Goal: Information Seeking & Learning: Learn about a topic

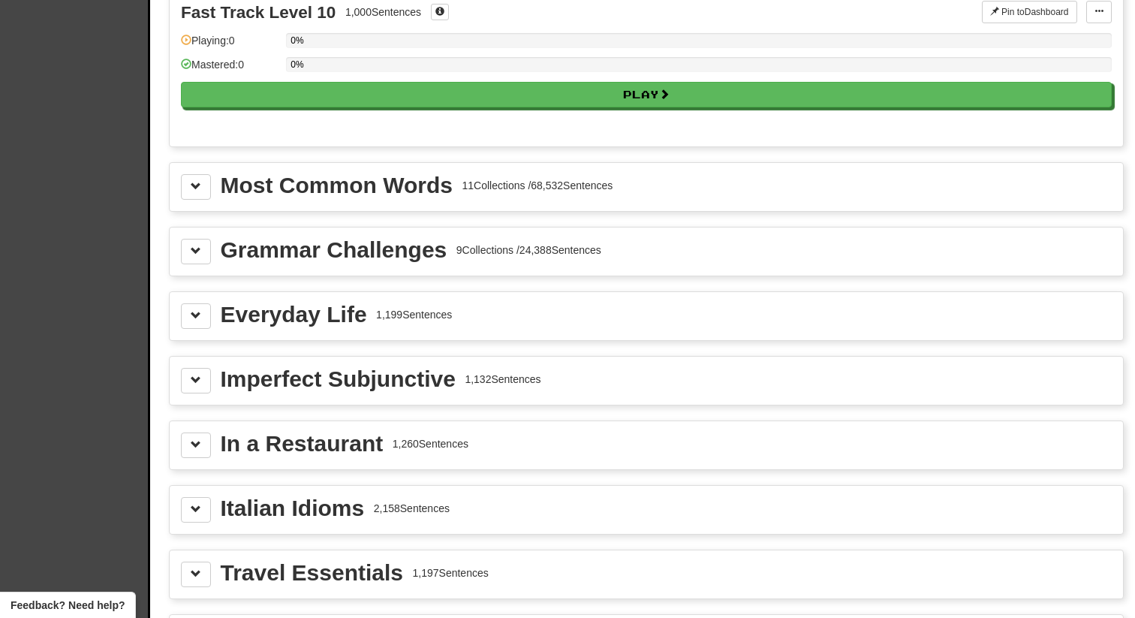
scroll to position [1561, 0]
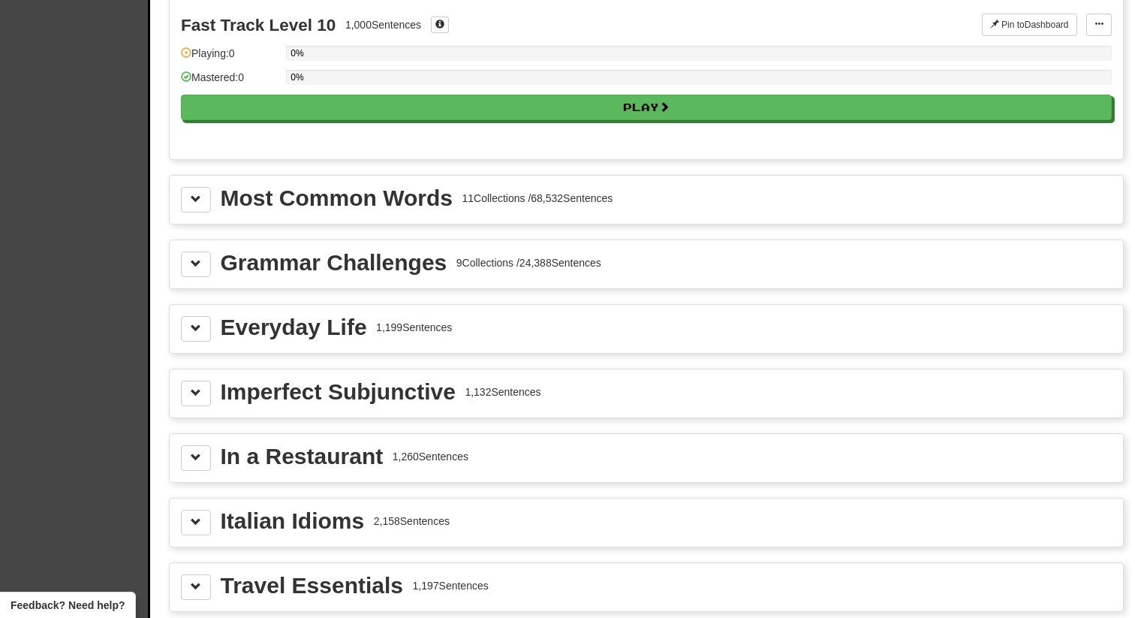
click at [373, 175] on div "Most Common Words 11 Collections / 68,532 Sentences" at bounding box center [646, 200] width 955 height 50
click at [371, 189] on div "Most Common Words" at bounding box center [337, 198] width 232 height 23
click at [357, 199] on div "Most Common Words" at bounding box center [337, 198] width 232 height 23
click at [192, 191] on button at bounding box center [196, 200] width 30 height 26
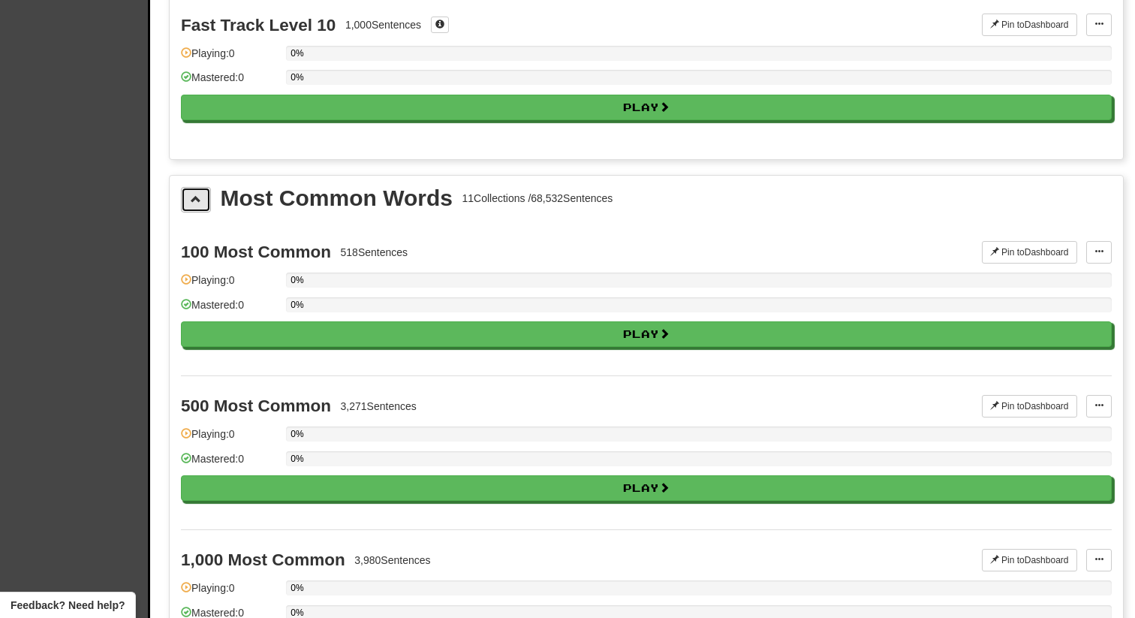
click at [192, 191] on button at bounding box center [196, 200] width 30 height 26
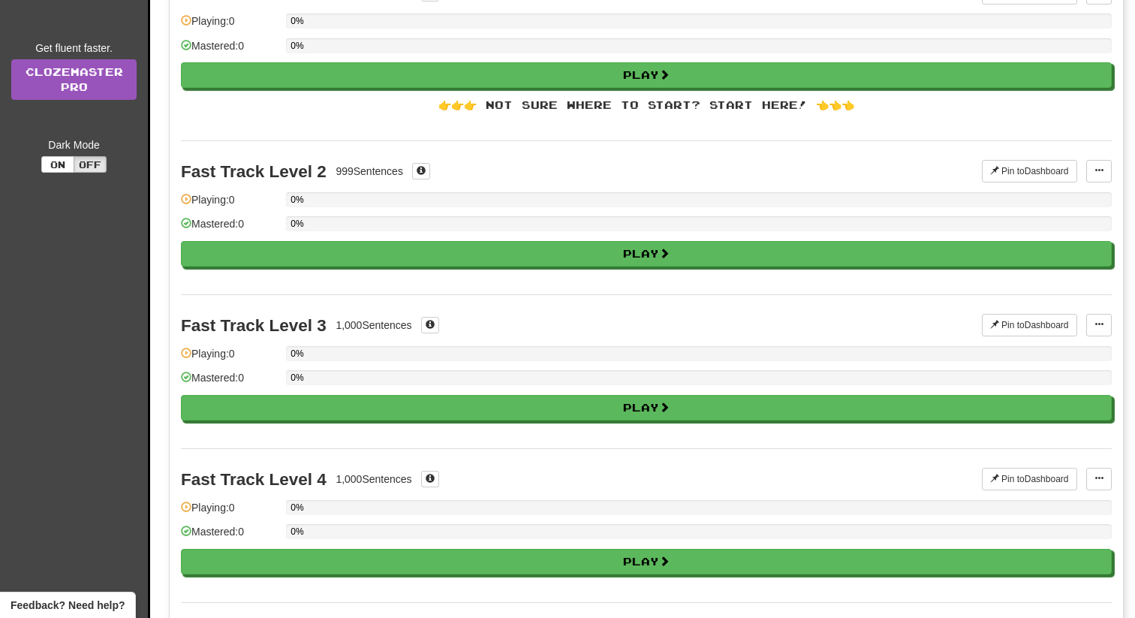
scroll to position [0, 0]
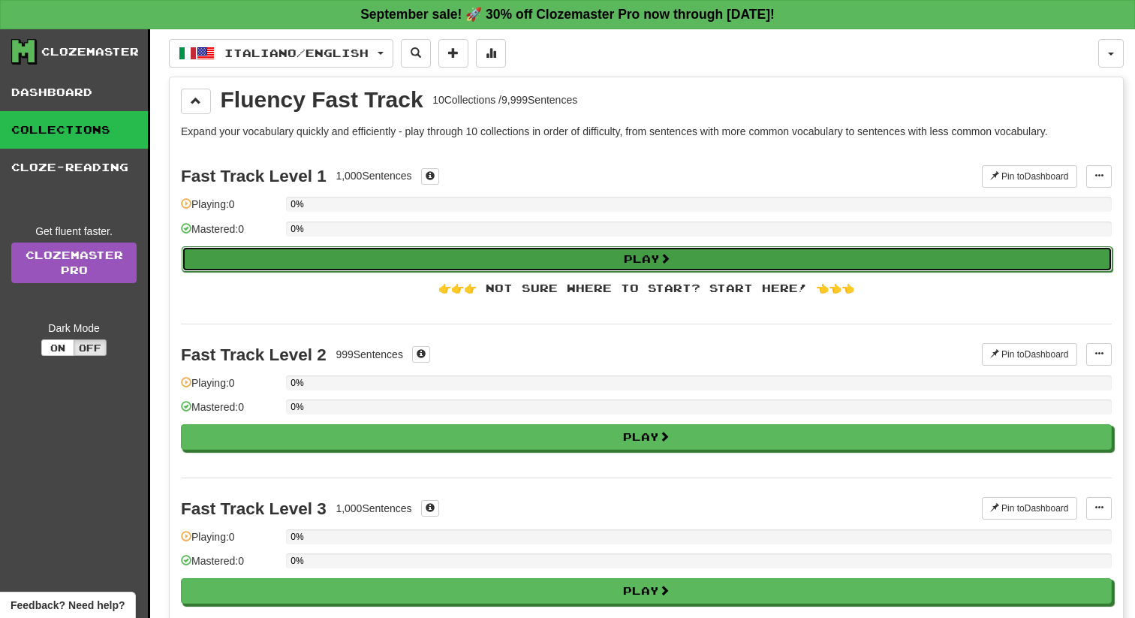
click at [267, 254] on button "Play" at bounding box center [647, 259] width 931 height 26
select select "**"
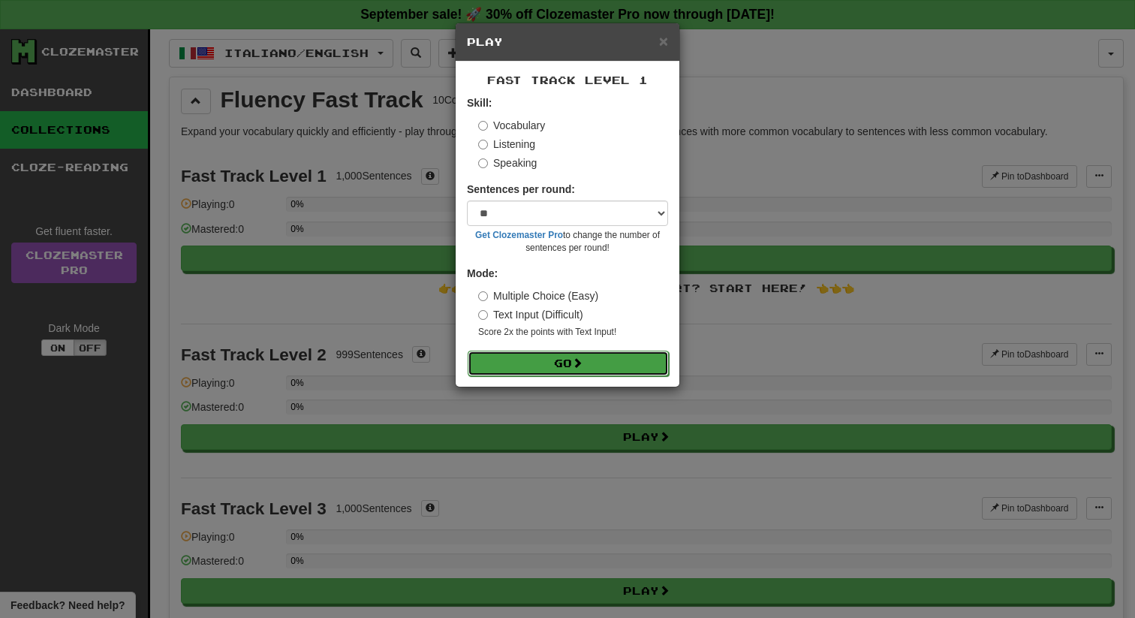
click at [557, 361] on button "Go" at bounding box center [568, 364] width 201 height 26
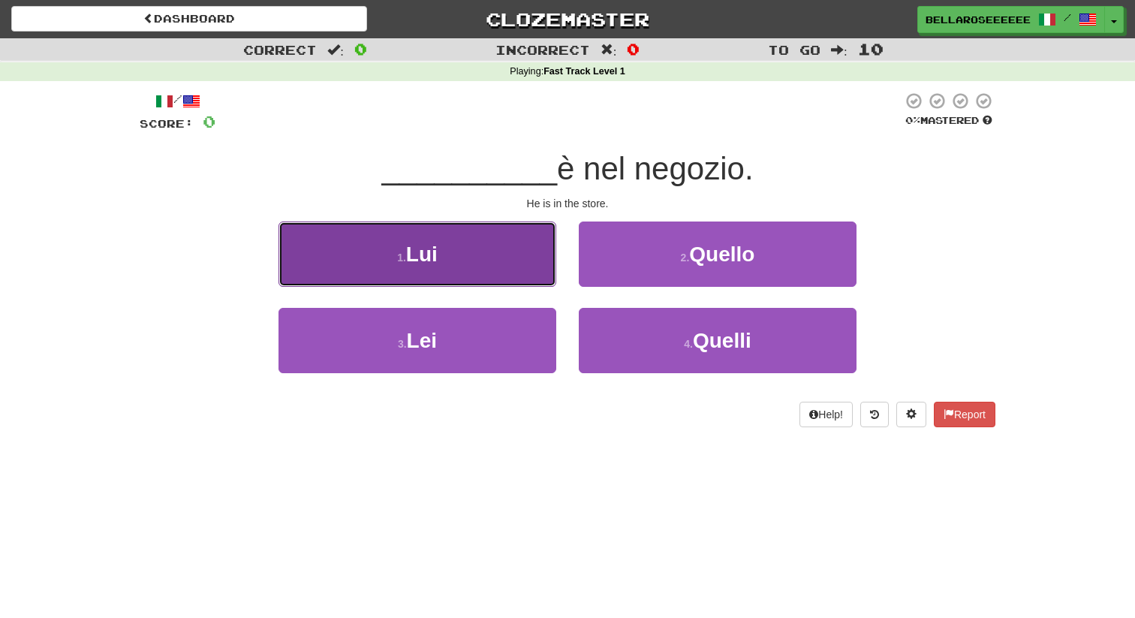
click at [489, 232] on button "1 . Lui" at bounding box center [418, 254] width 278 height 65
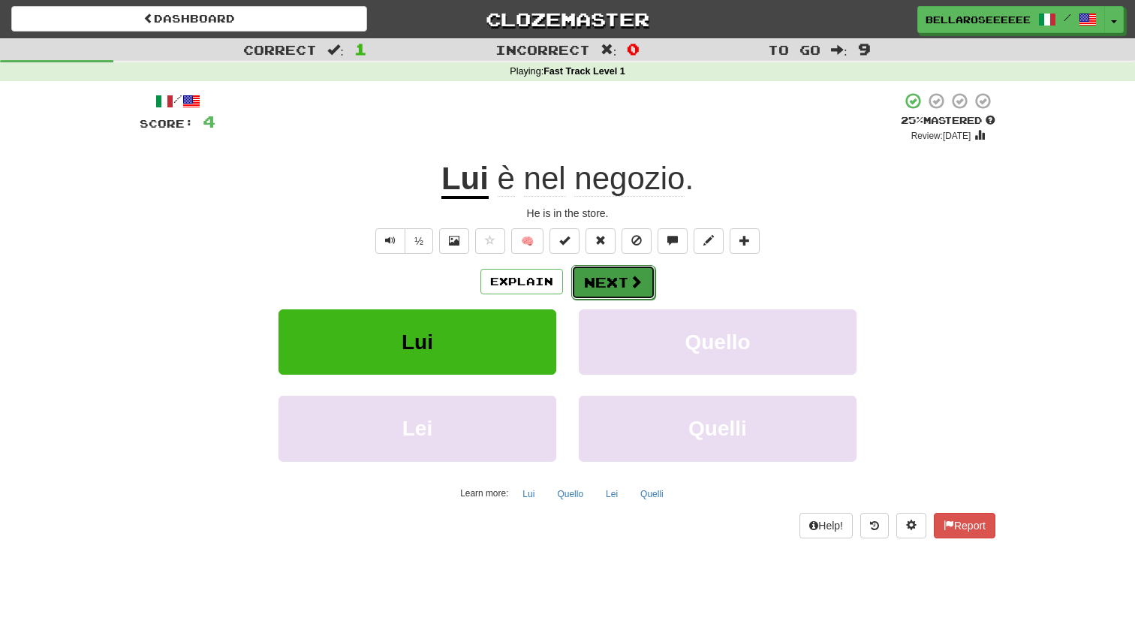
click at [615, 288] on button "Next" at bounding box center [613, 282] width 84 height 35
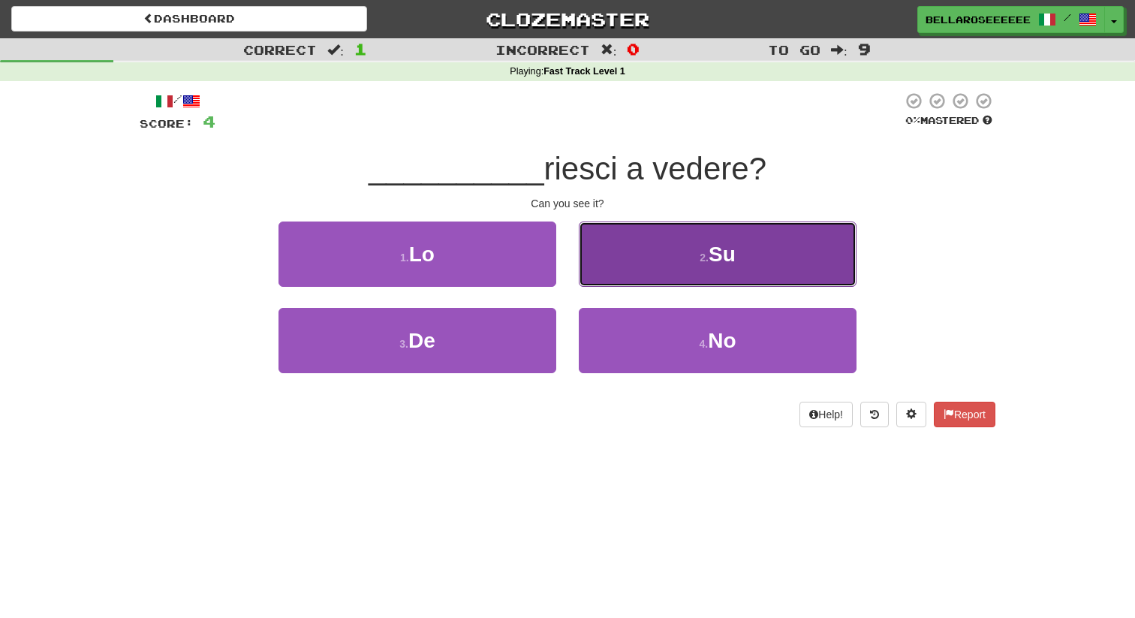
click at [663, 267] on button "2 . Su" at bounding box center [718, 254] width 278 height 65
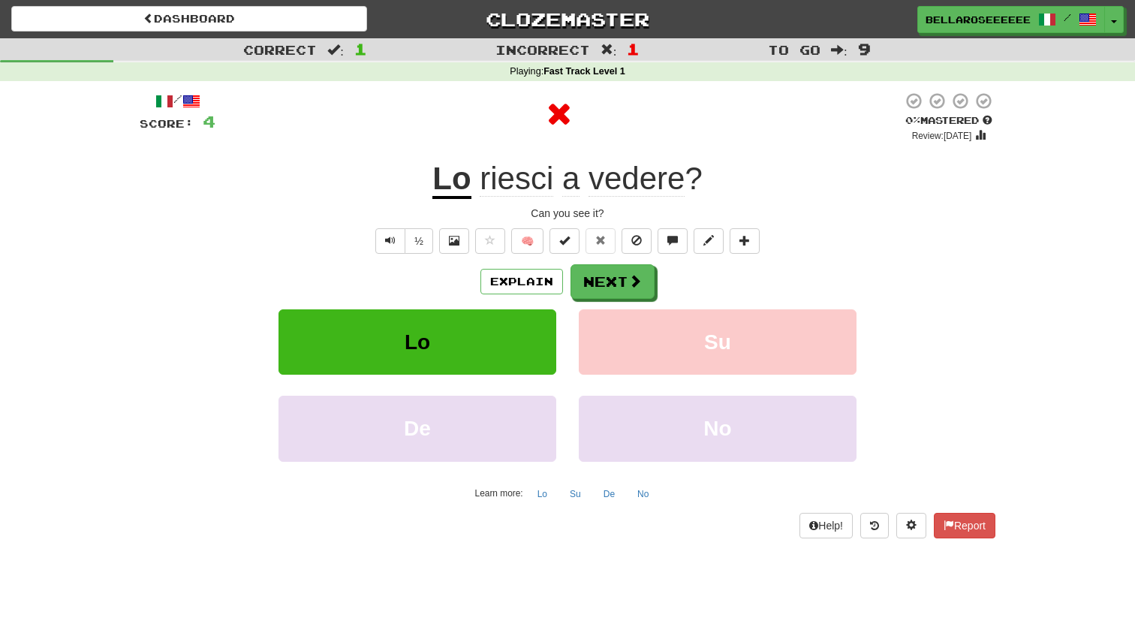
click at [457, 182] on u "Lo" at bounding box center [452, 180] width 38 height 38
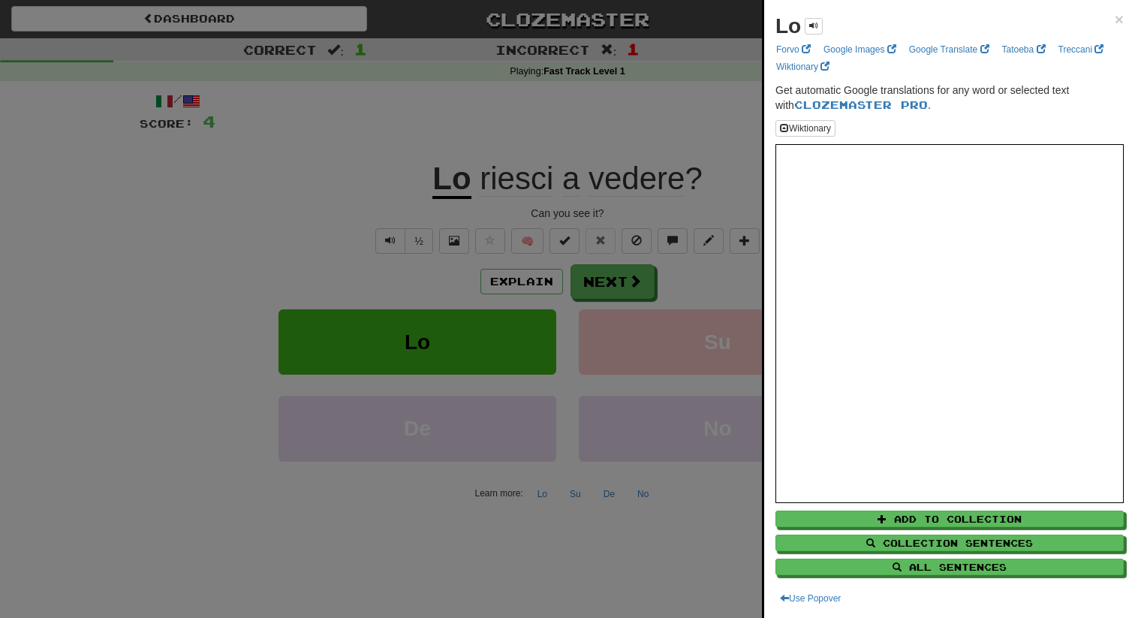
click at [746, 313] on div at bounding box center [567, 309] width 1135 height 618
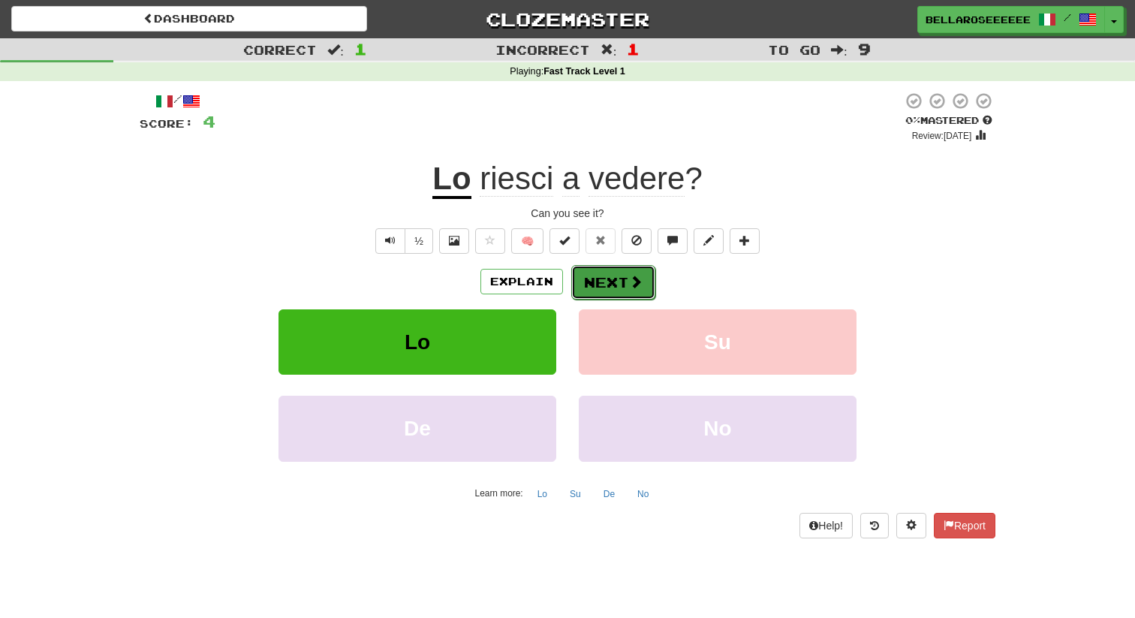
click at [640, 287] on span at bounding box center [636, 282] width 14 height 14
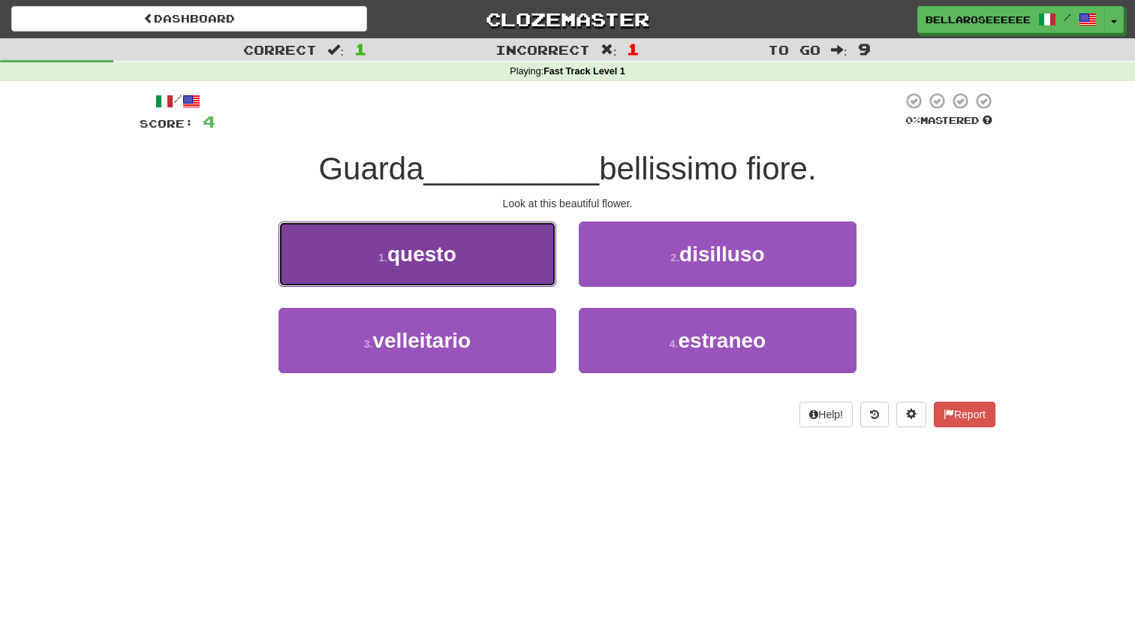
click at [523, 273] on button "1 . questo" at bounding box center [418, 254] width 278 height 65
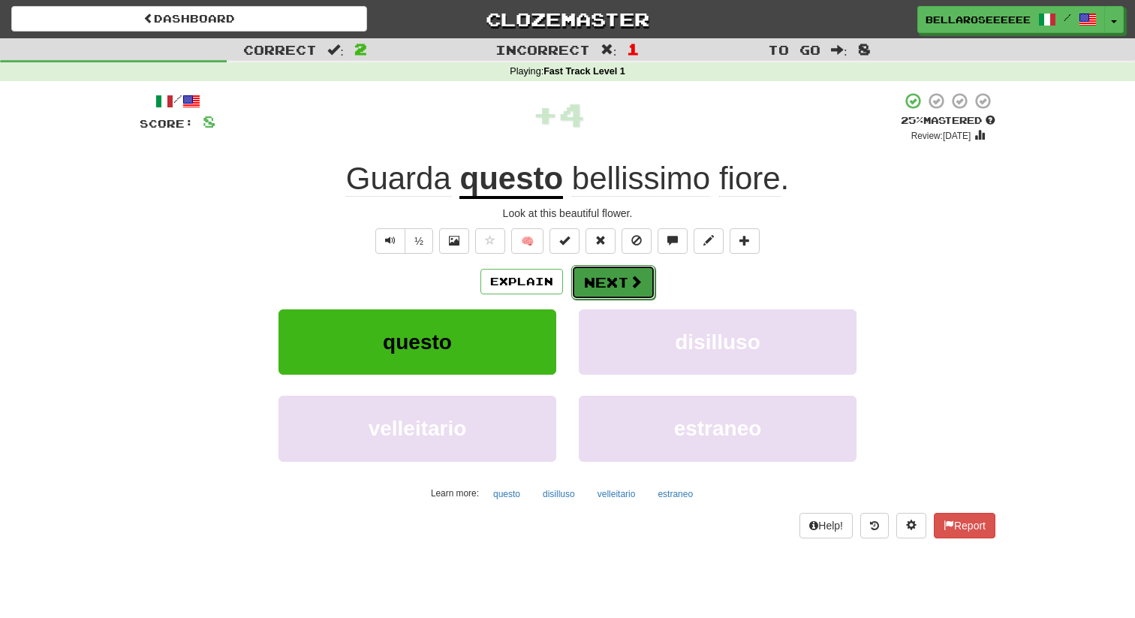
click at [623, 277] on button "Next" at bounding box center [613, 282] width 84 height 35
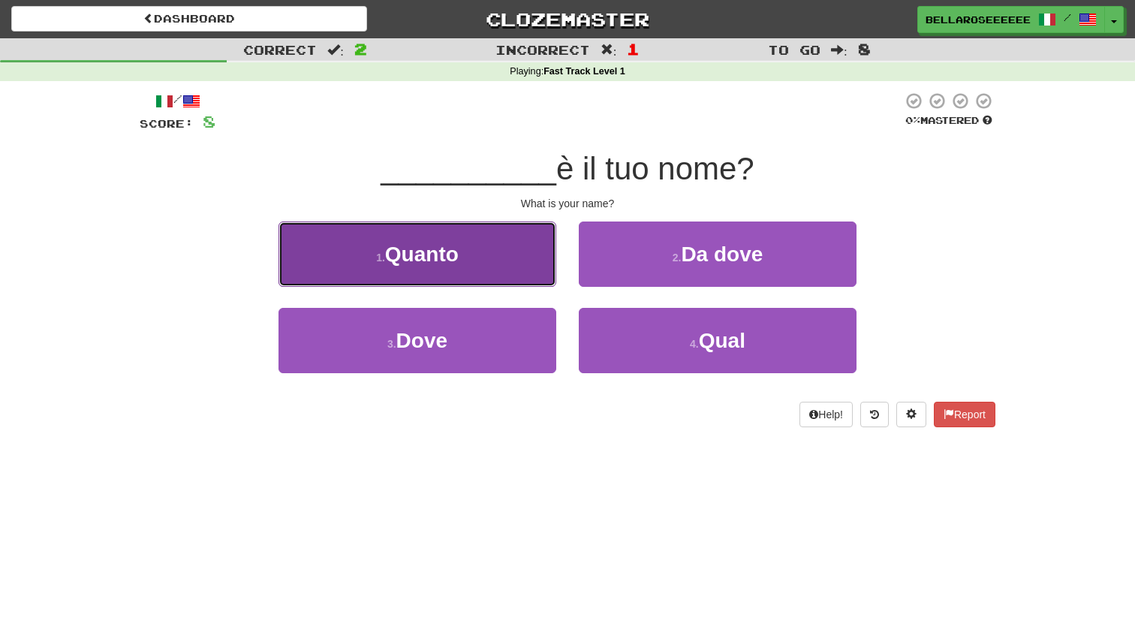
click at [514, 273] on button "1 . Quanto" at bounding box center [418, 254] width 278 height 65
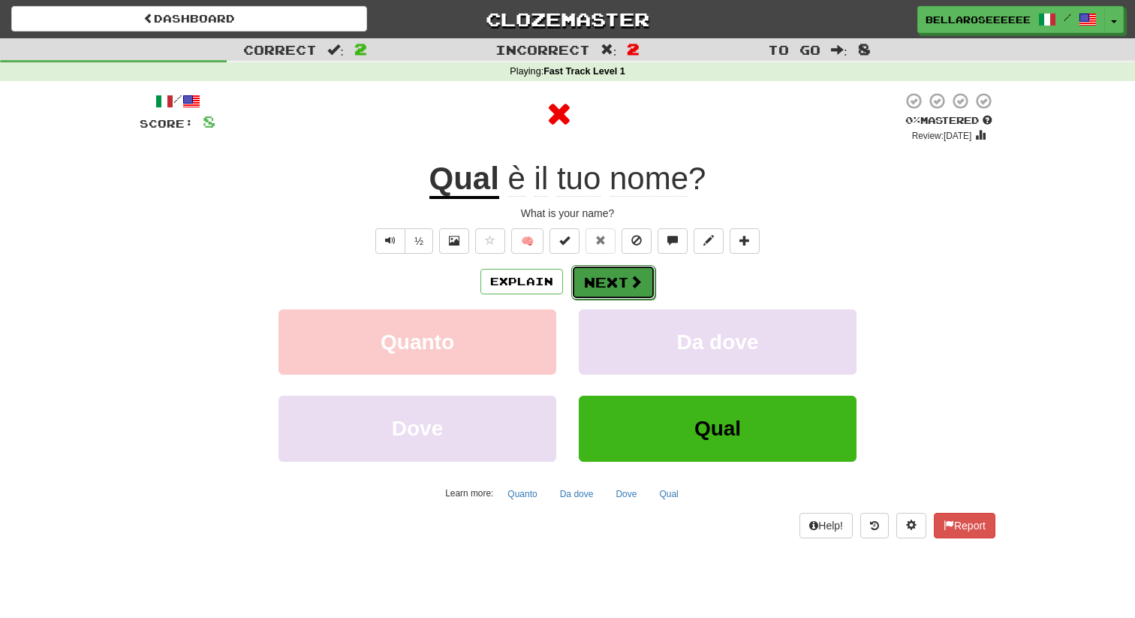
click at [622, 288] on button "Next" at bounding box center [613, 282] width 84 height 35
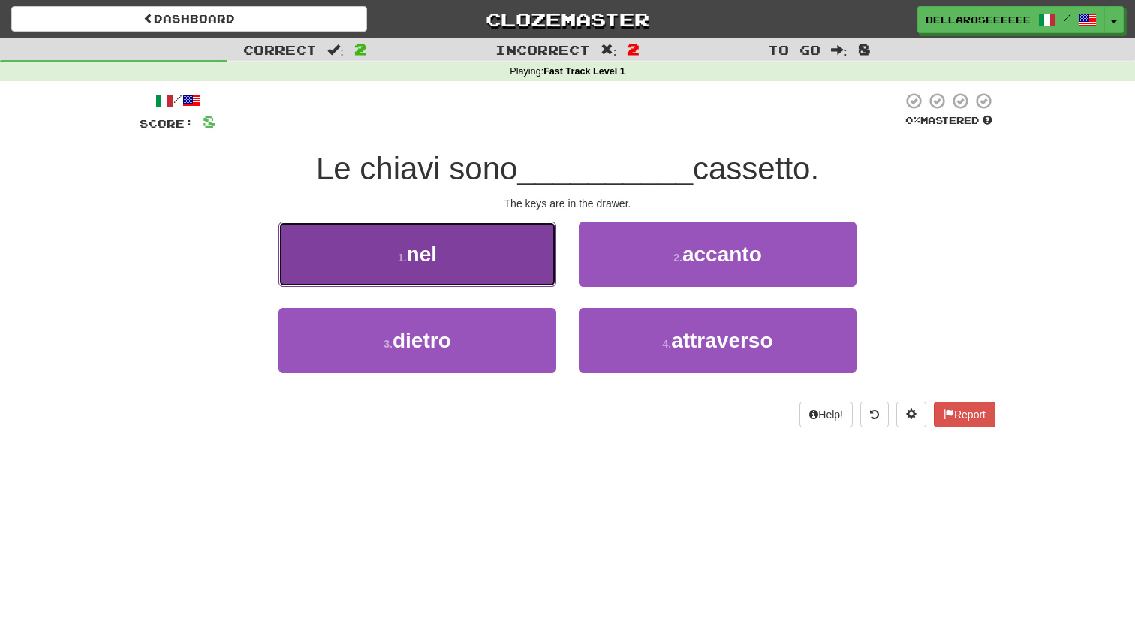
click at [532, 285] on button "1 . nel" at bounding box center [418, 254] width 278 height 65
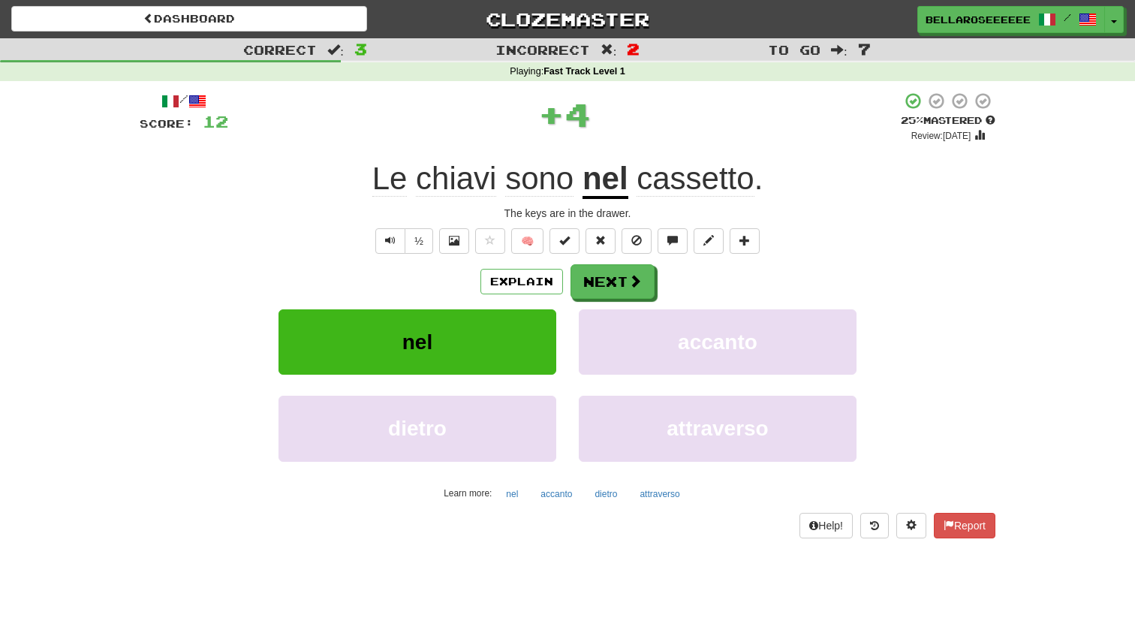
click at [604, 190] on u "nel" at bounding box center [606, 180] width 46 height 38
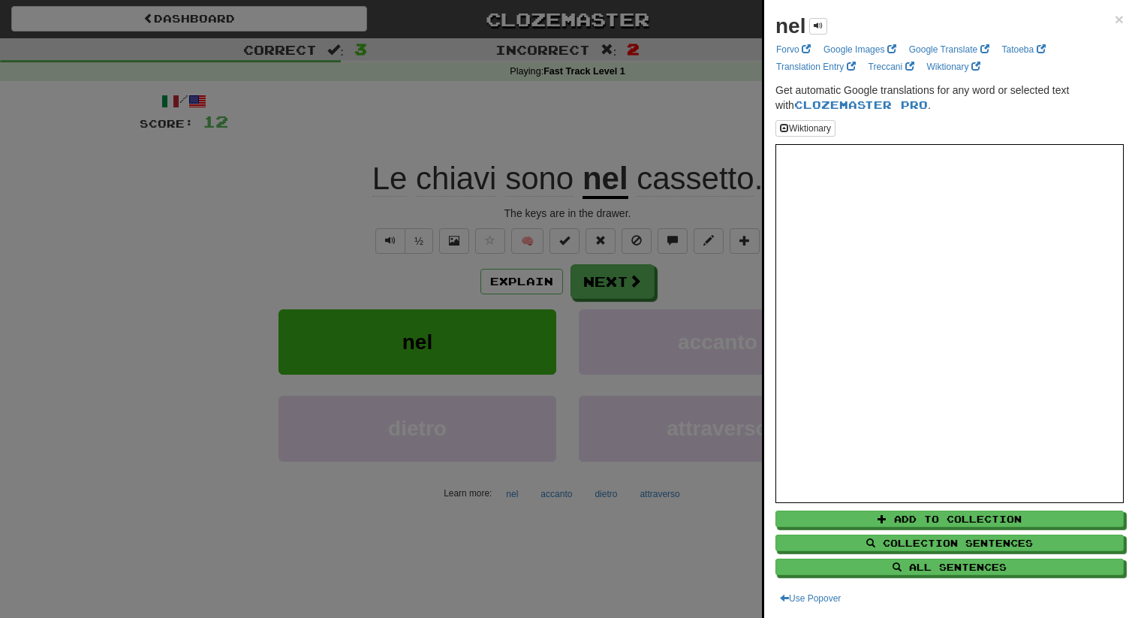
click at [723, 243] on div at bounding box center [567, 309] width 1135 height 618
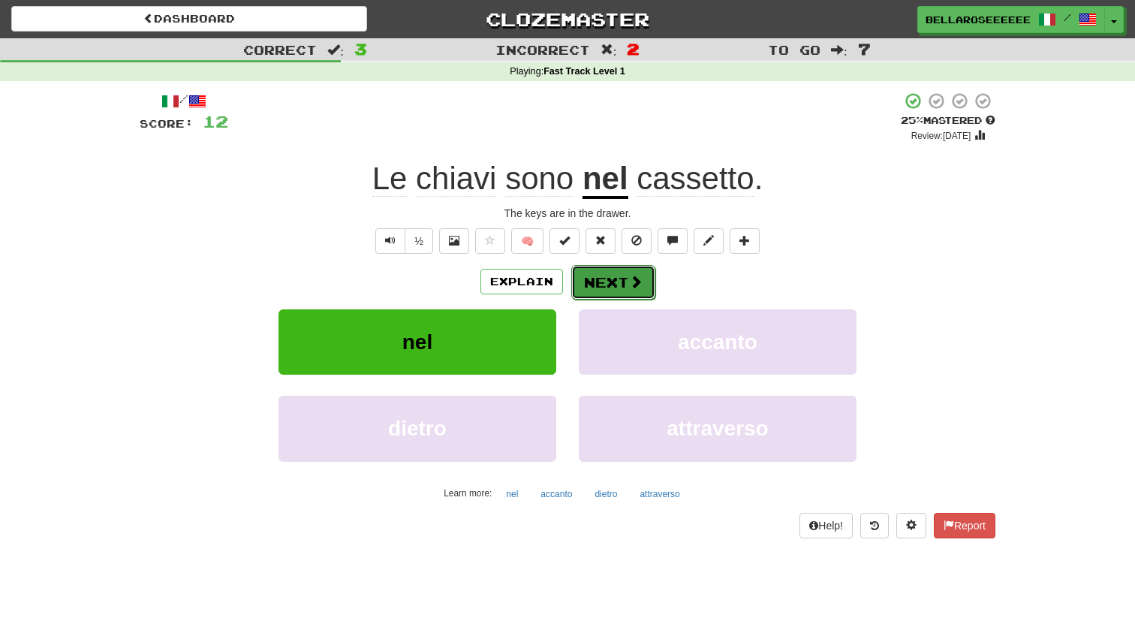
click at [624, 276] on button "Next" at bounding box center [613, 282] width 84 height 35
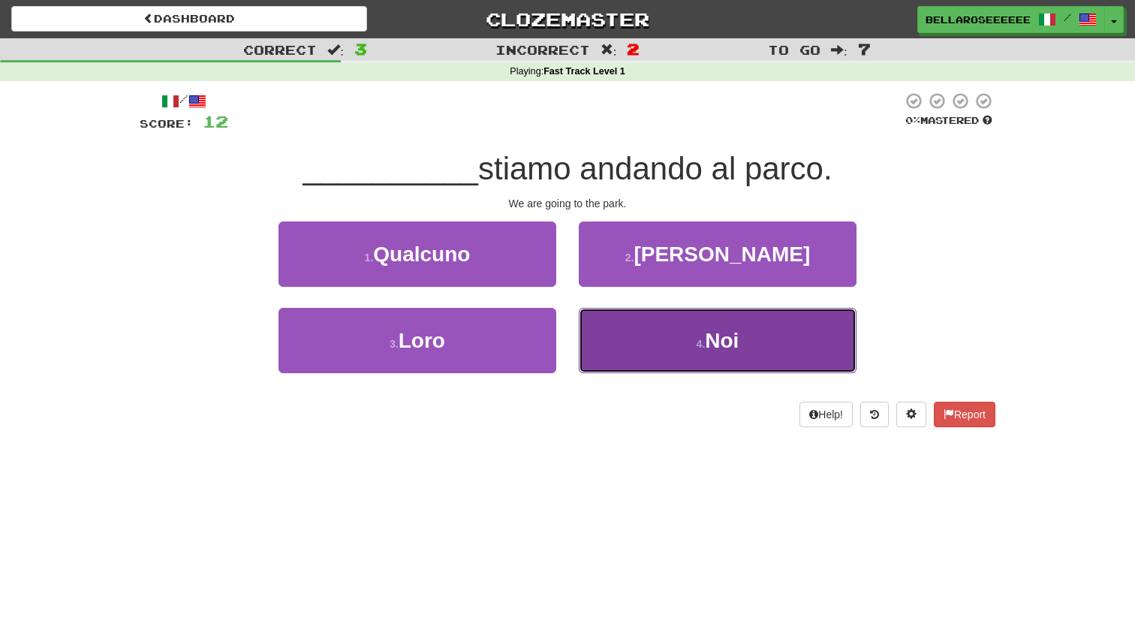
click at [635, 342] on button "4 . Noi" at bounding box center [718, 340] width 278 height 65
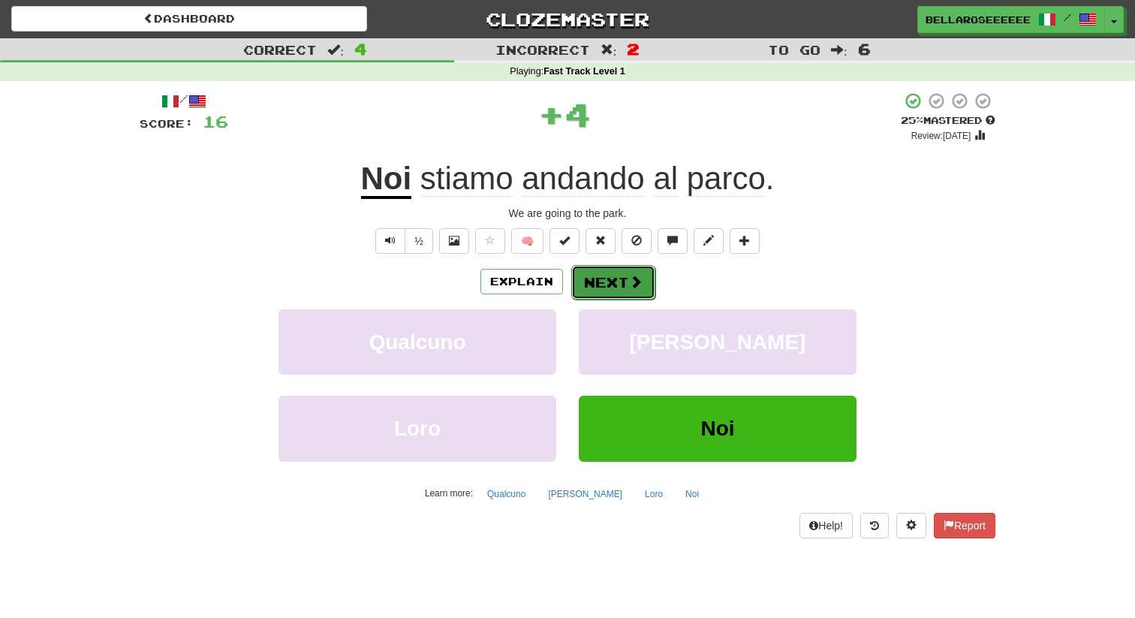
click at [618, 289] on button "Next" at bounding box center [613, 282] width 84 height 35
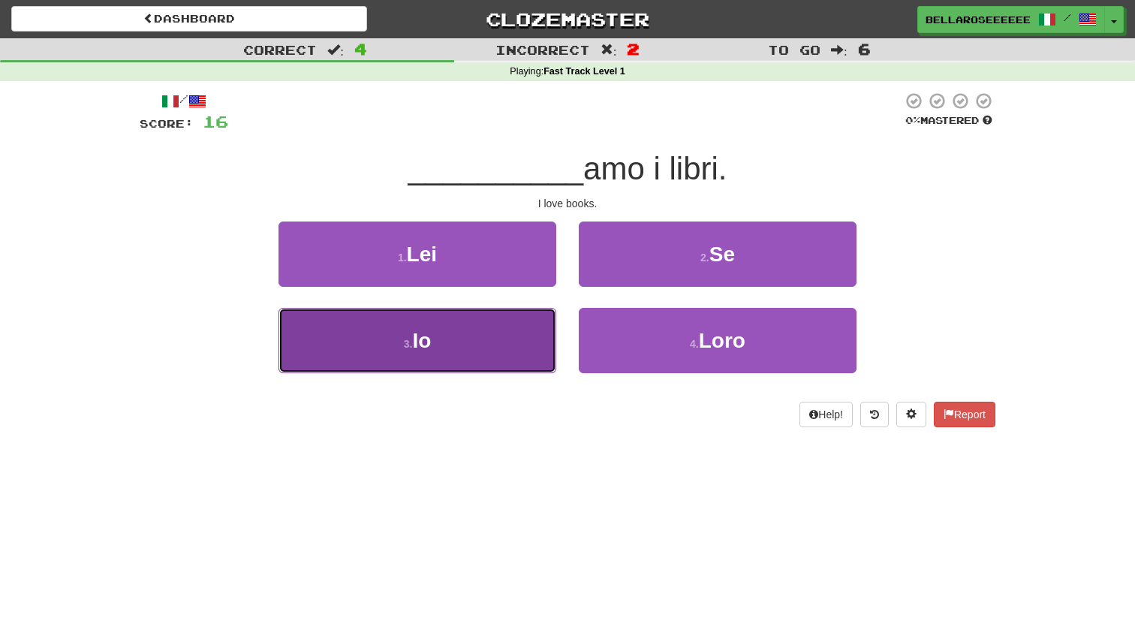
click at [517, 330] on button "3 . Io" at bounding box center [418, 340] width 278 height 65
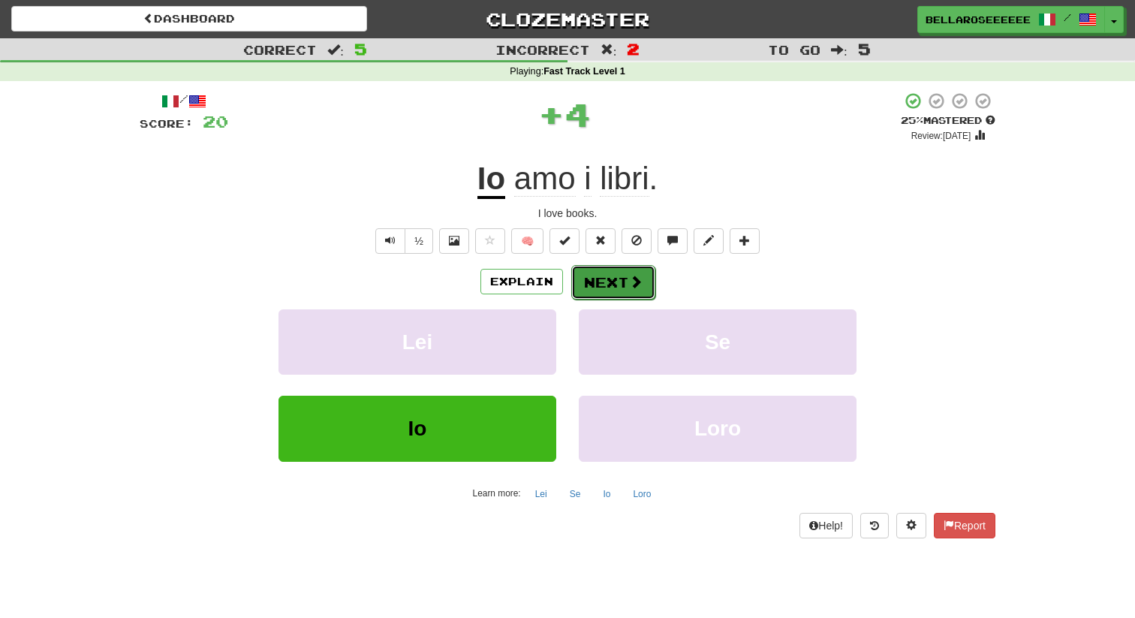
click at [634, 287] on span at bounding box center [636, 282] width 14 height 14
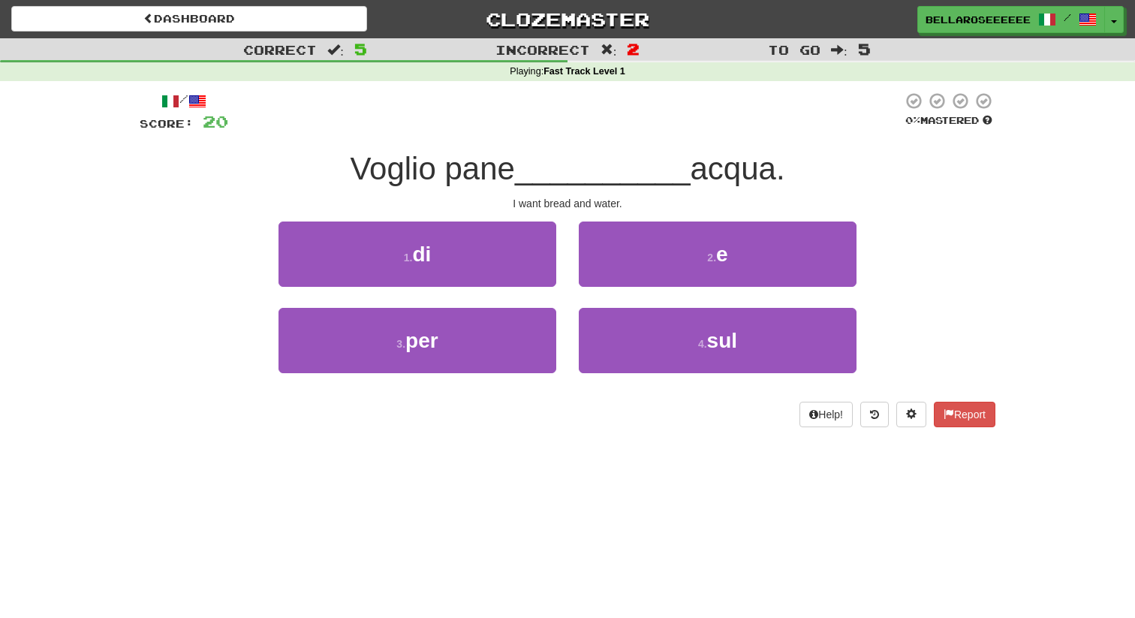
click at [526, 288] on div "1 . di" at bounding box center [417, 265] width 300 height 86
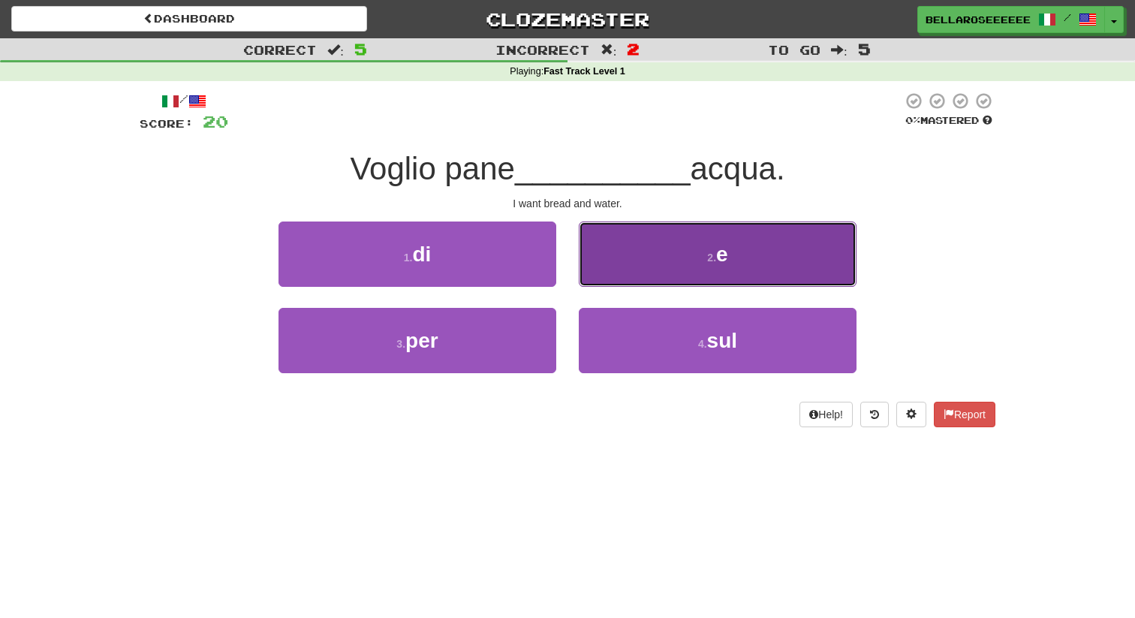
click at [695, 231] on button "2 . e" at bounding box center [718, 254] width 278 height 65
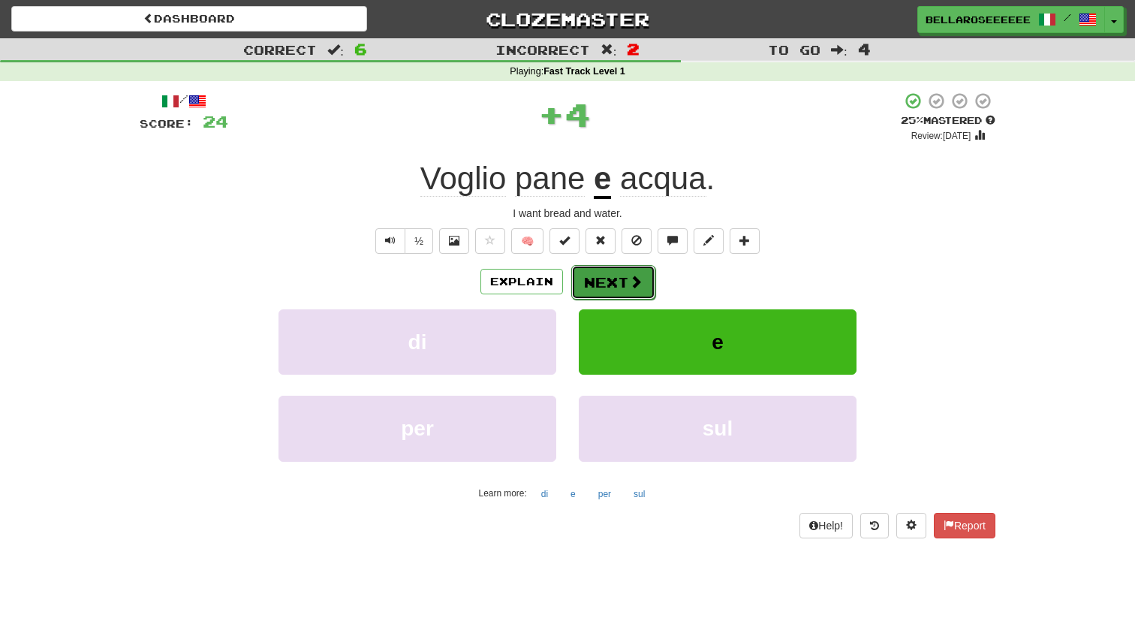
click at [624, 292] on button "Next" at bounding box center [613, 282] width 84 height 35
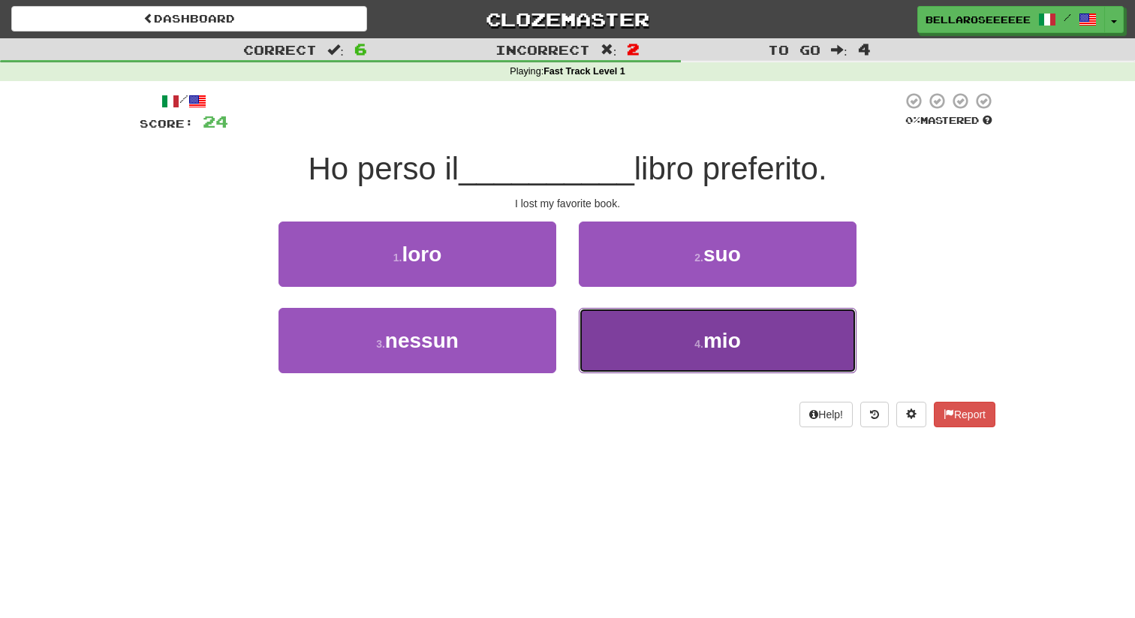
click at [626, 328] on button "4 . mio" at bounding box center [718, 340] width 278 height 65
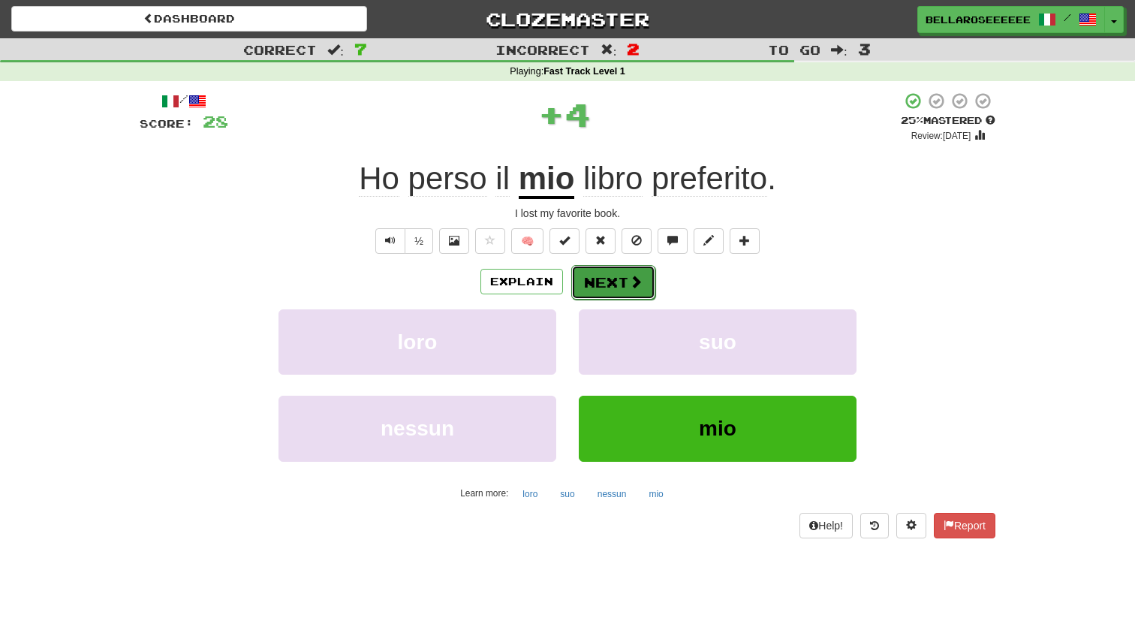
click at [607, 285] on button "Next" at bounding box center [613, 282] width 84 height 35
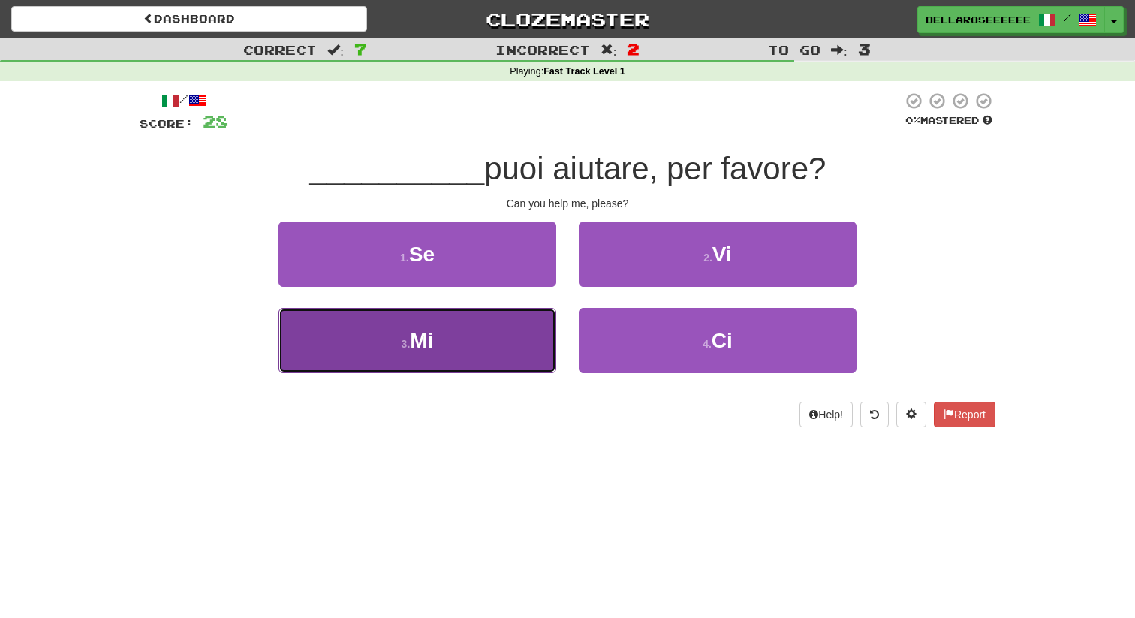
click at [523, 349] on button "3 . Mi" at bounding box center [418, 340] width 278 height 65
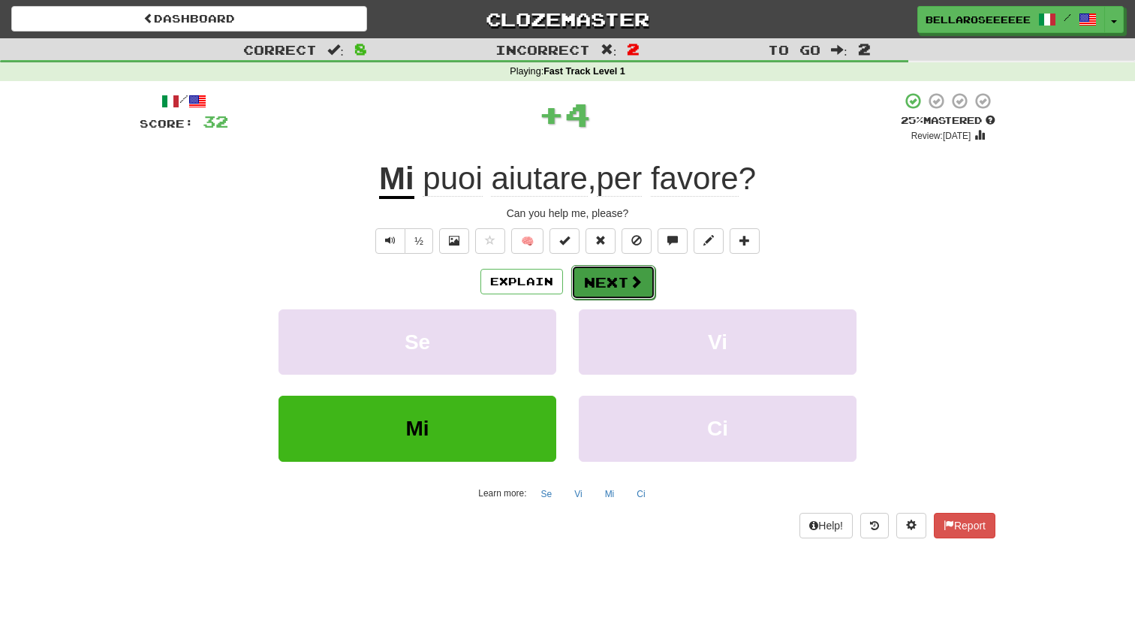
click at [620, 284] on button "Next" at bounding box center [613, 282] width 84 height 35
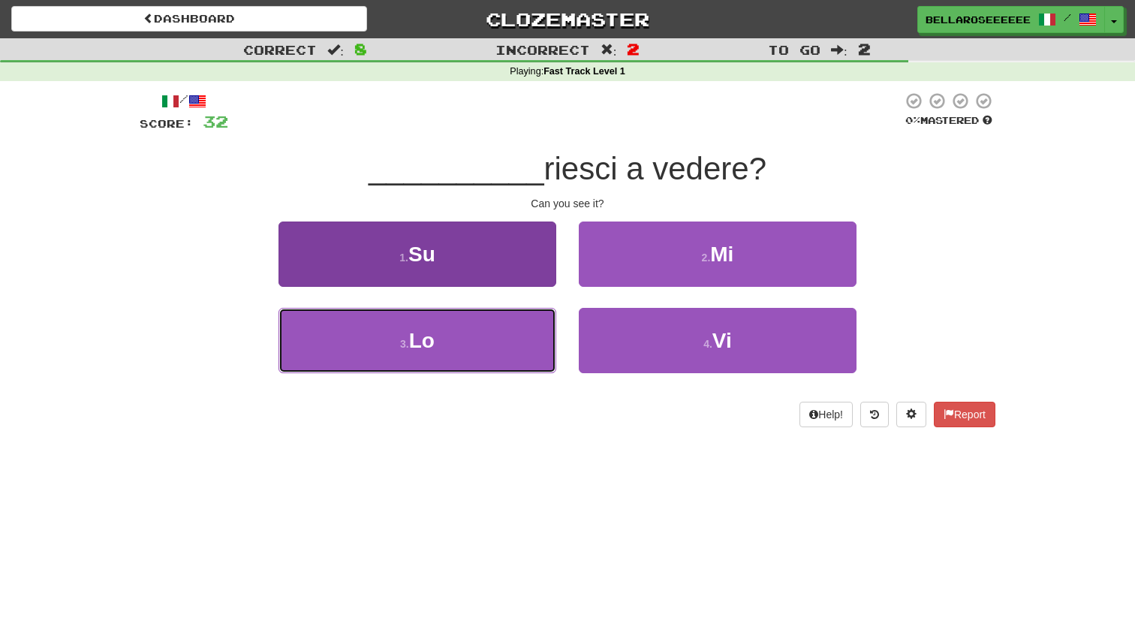
click at [528, 328] on button "3 . Lo" at bounding box center [418, 340] width 278 height 65
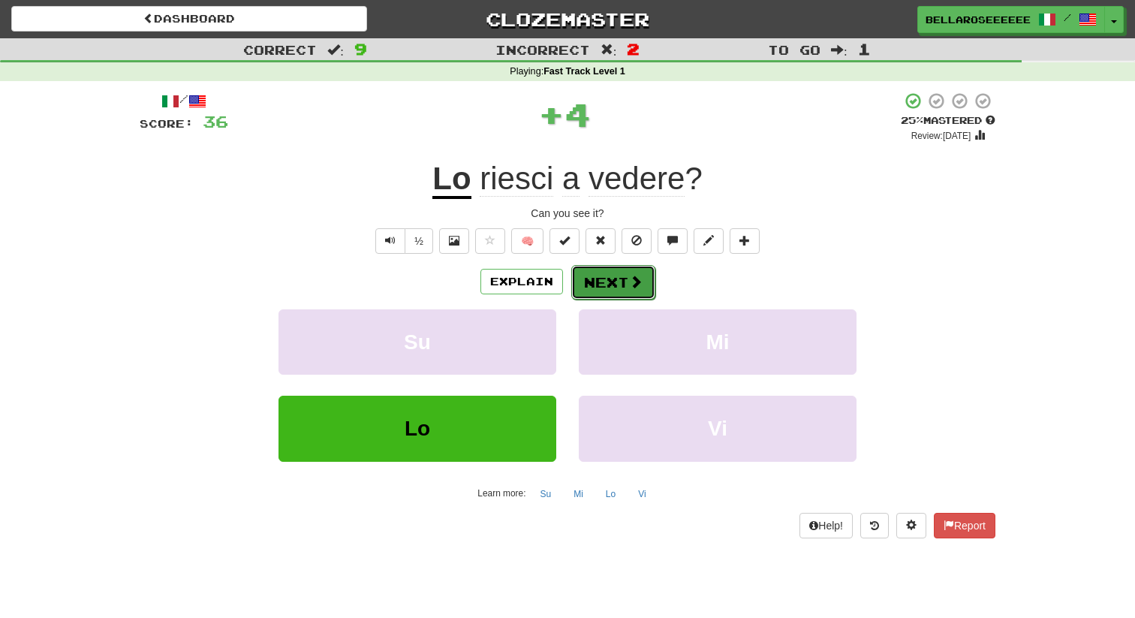
click at [627, 291] on button "Next" at bounding box center [613, 282] width 84 height 35
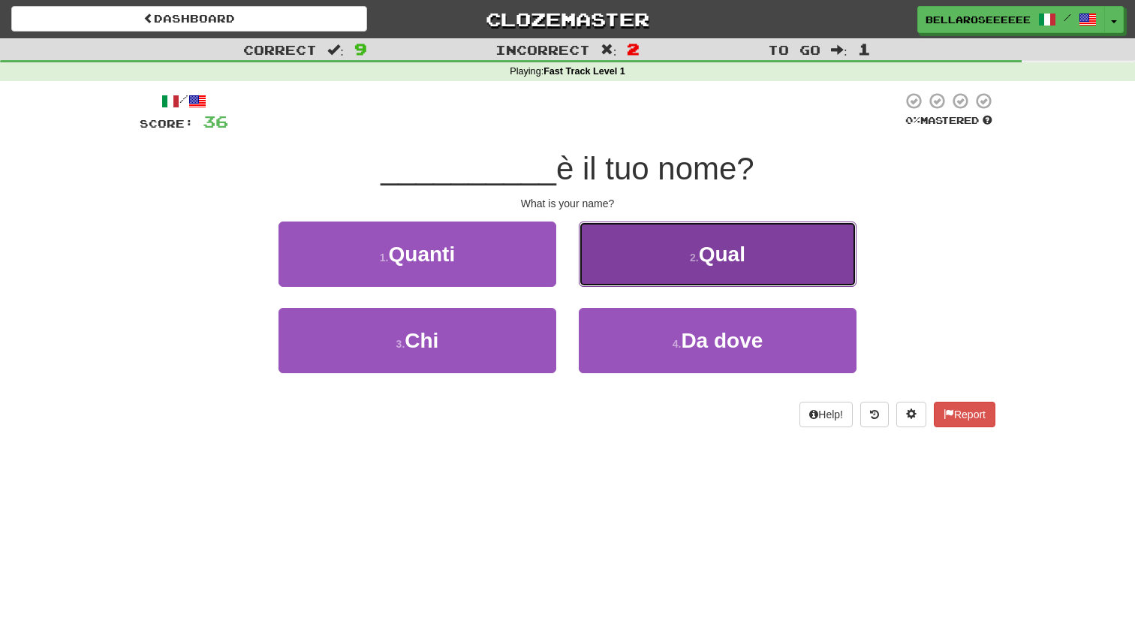
click at [654, 279] on button "2 . Qual" at bounding box center [718, 254] width 278 height 65
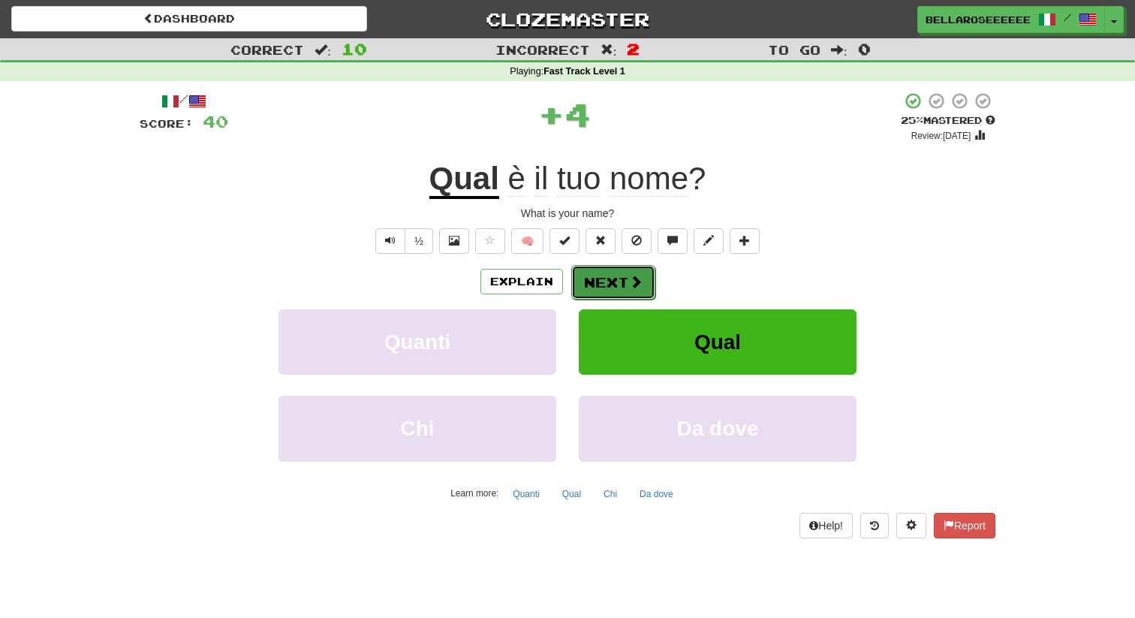
click at [629, 281] on span at bounding box center [636, 282] width 14 height 14
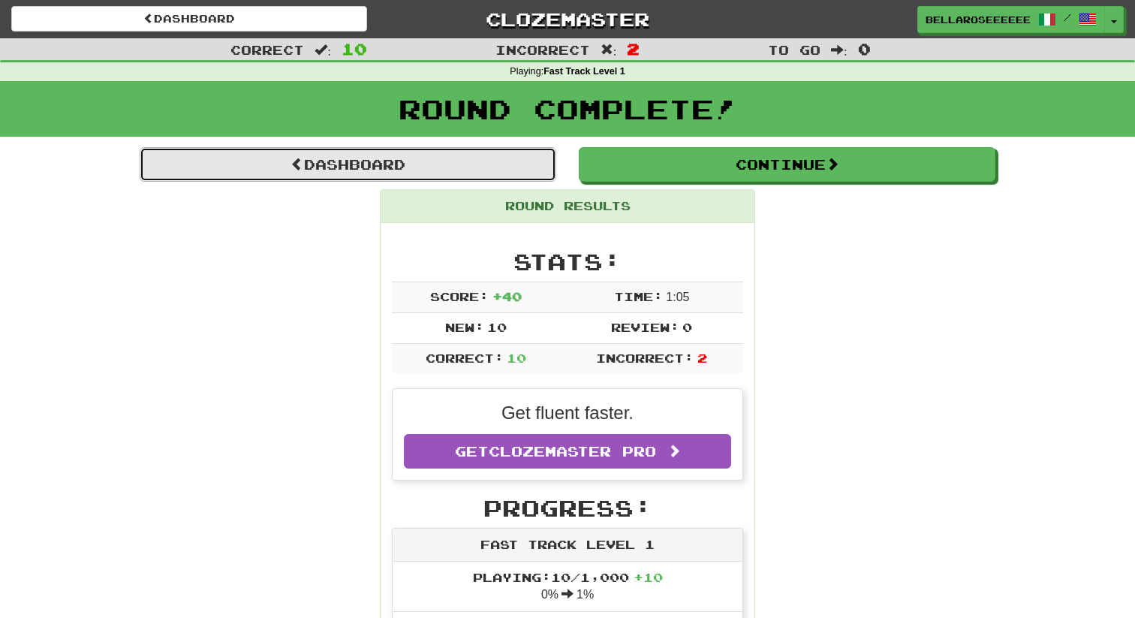
click at [323, 166] on link "Dashboard" at bounding box center [348, 164] width 417 height 35
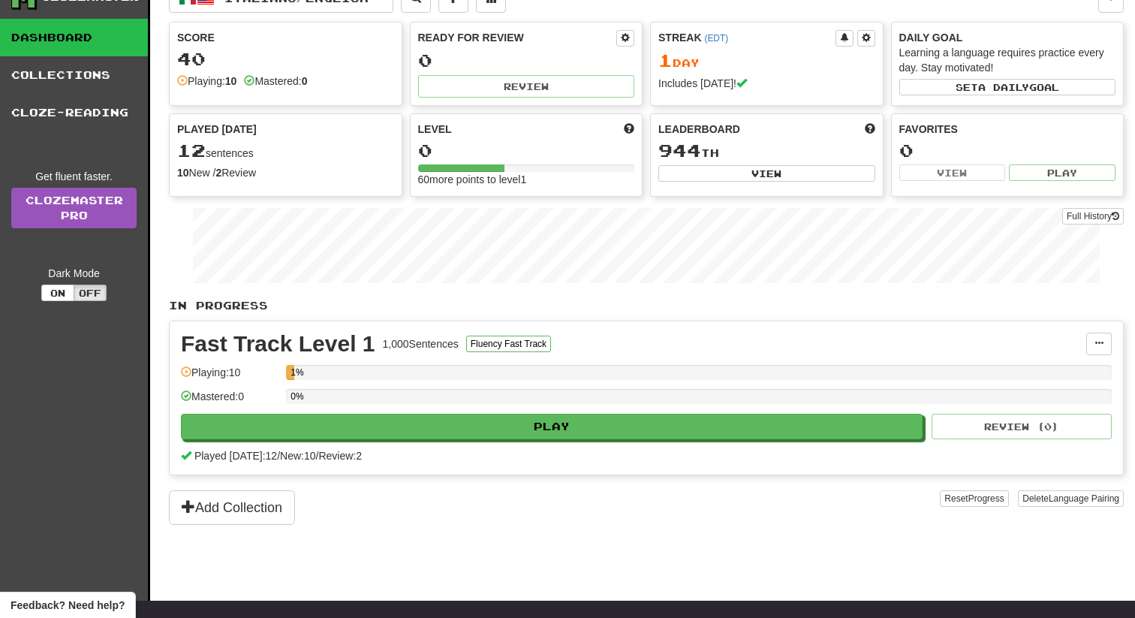
scroll to position [49, 0]
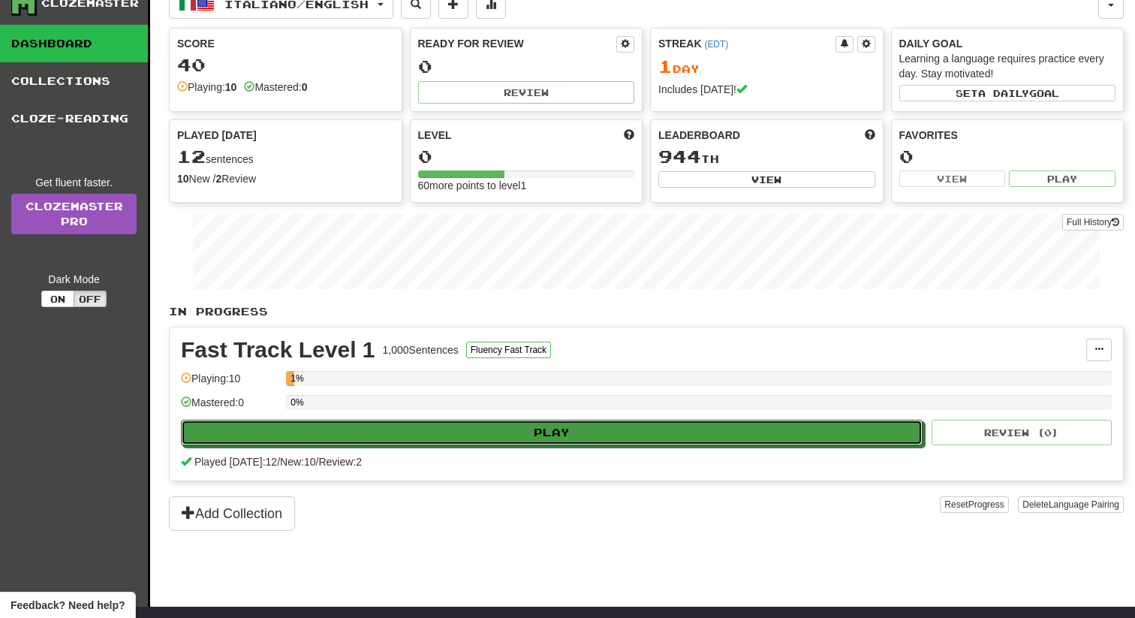
click at [475, 428] on button "Play" at bounding box center [552, 433] width 742 height 26
select select "**"
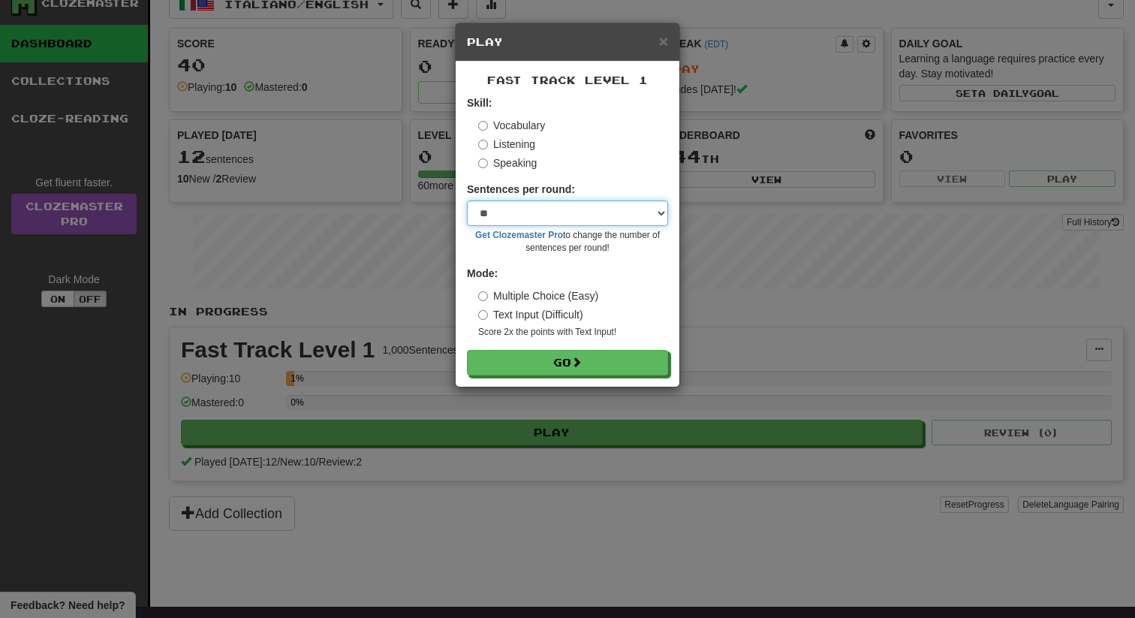
click at [600, 210] on select "* ** ** ** ** ** *** ********" at bounding box center [567, 213] width 201 height 26
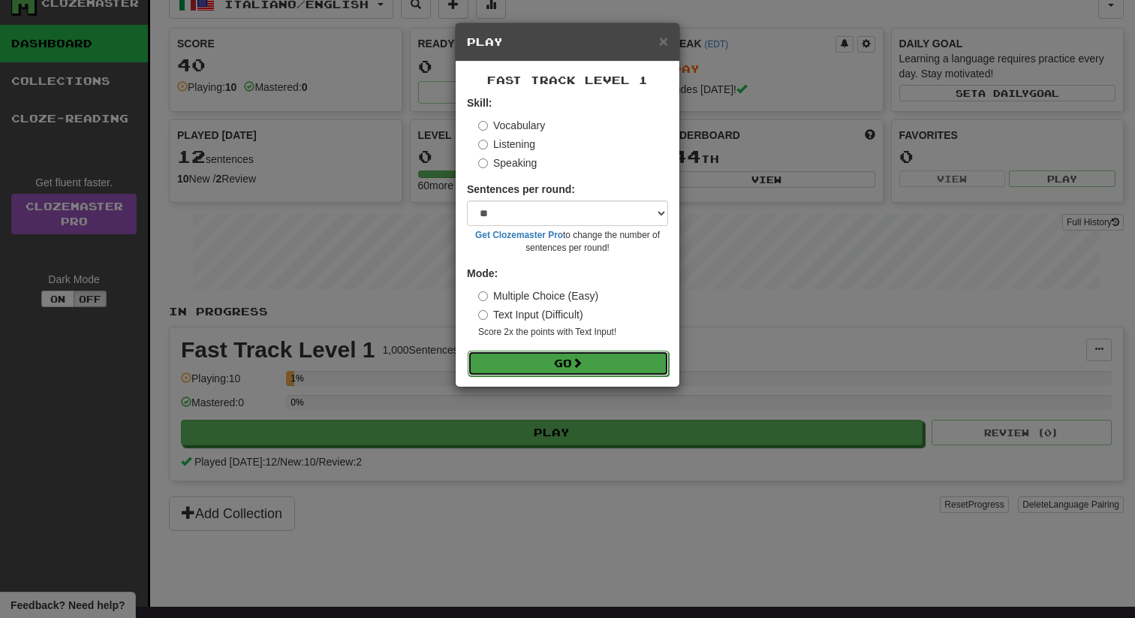
click at [571, 367] on button "Go" at bounding box center [568, 364] width 201 height 26
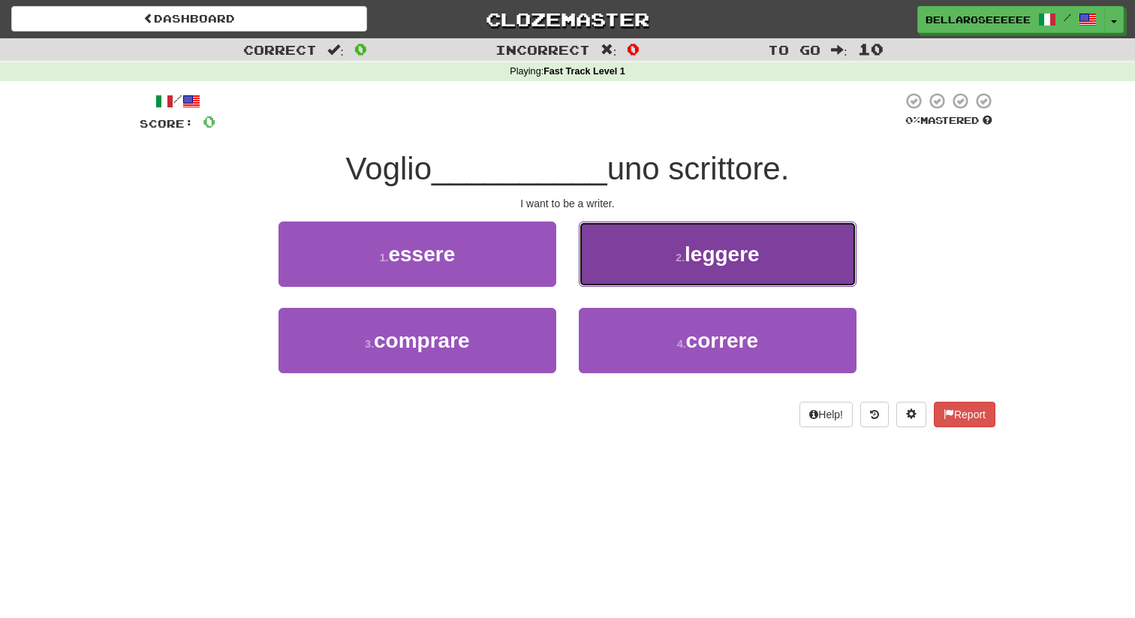
click at [652, 257] on button "2 . leggere" at bounding box center [718, 254] width 278 height 65
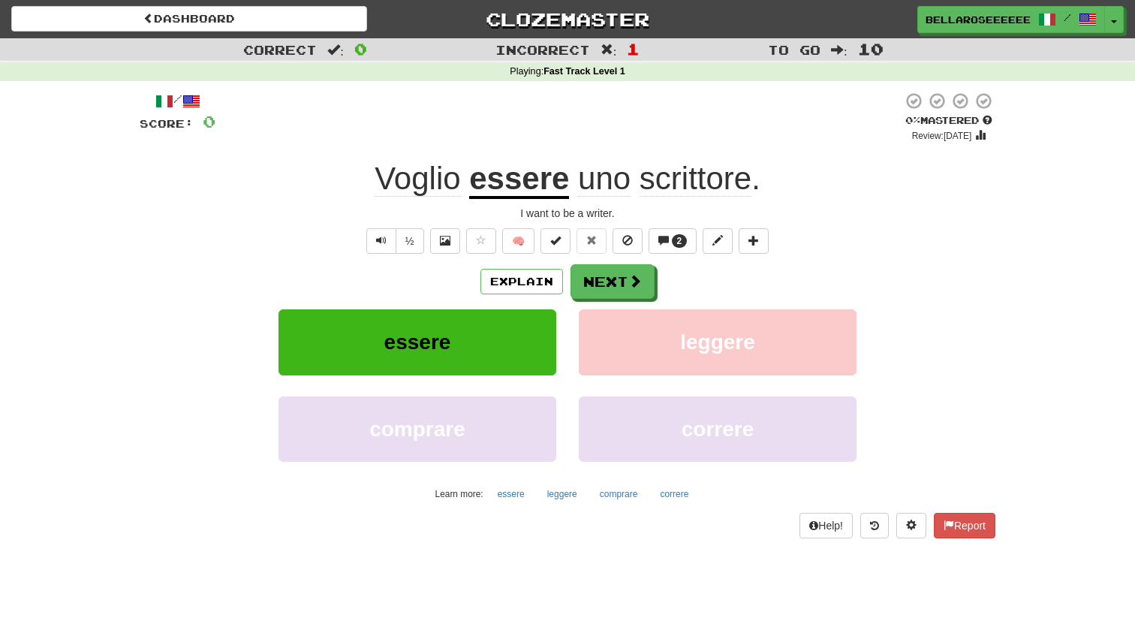
click at [451, 194] on span "Voglio" at bounding box center [418, 179] width 86 height 36
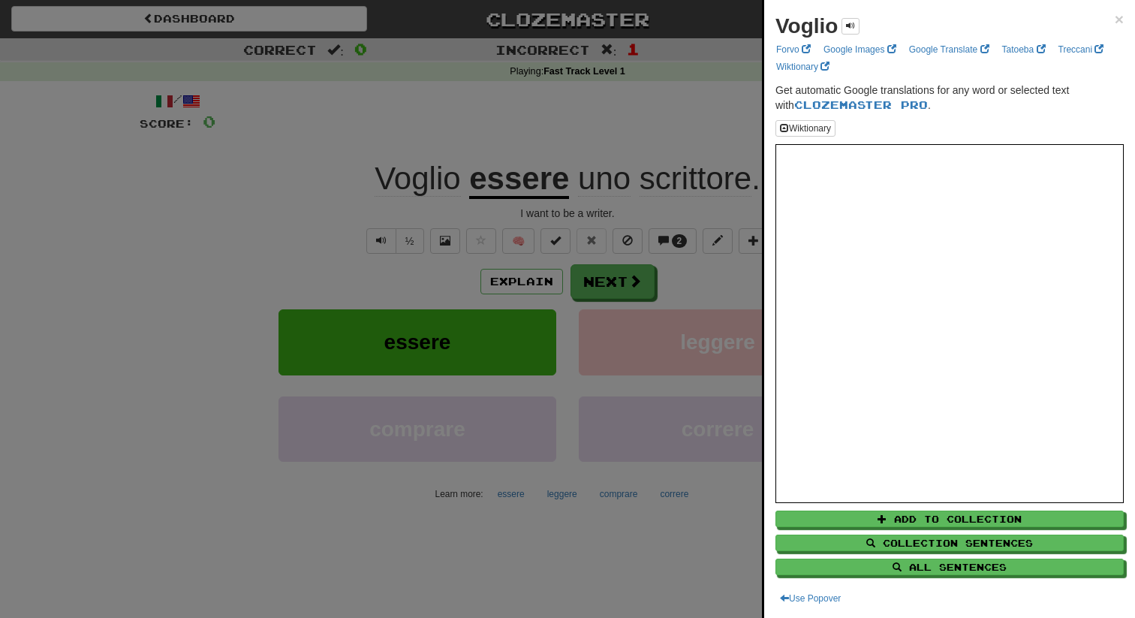
click at [607, 267] on div at bounding box center [567, 309] width 1135 height 618
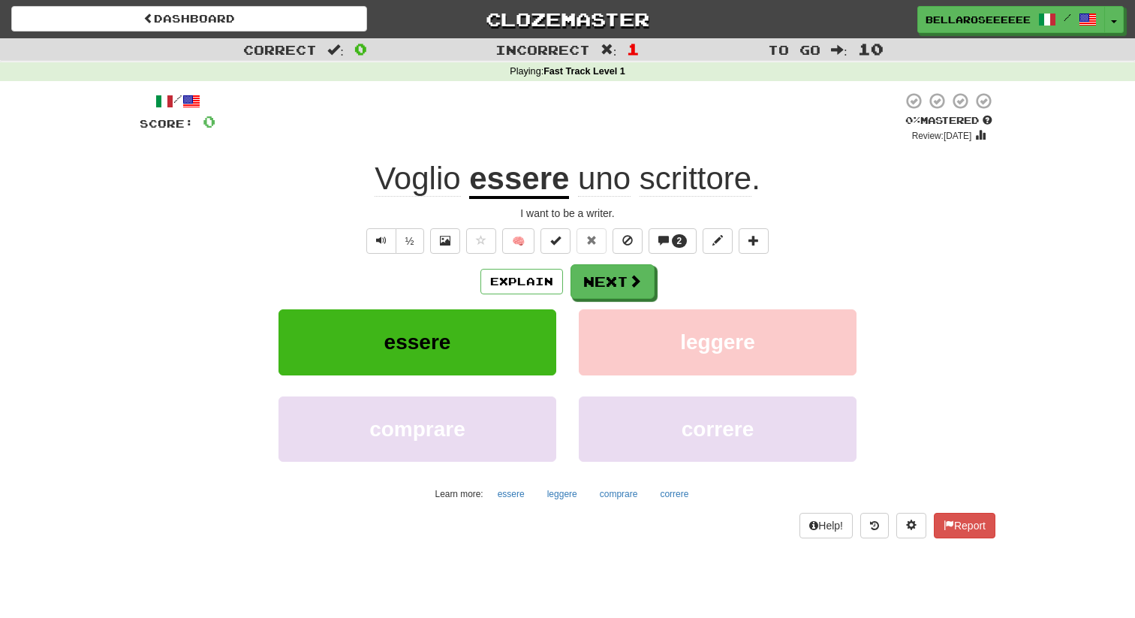
click at [525, 188] on u "essere" at bounding box center [519, 180] width 100 height 38
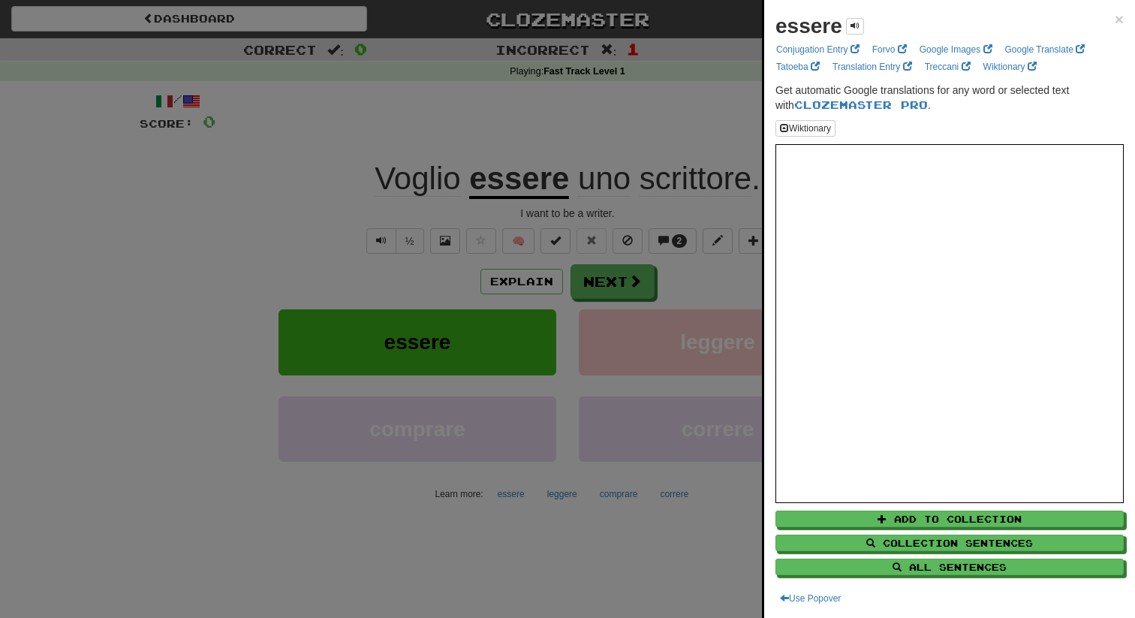
click at [643, 187] on div at bounding box center [567, 309] width 1135 height 618
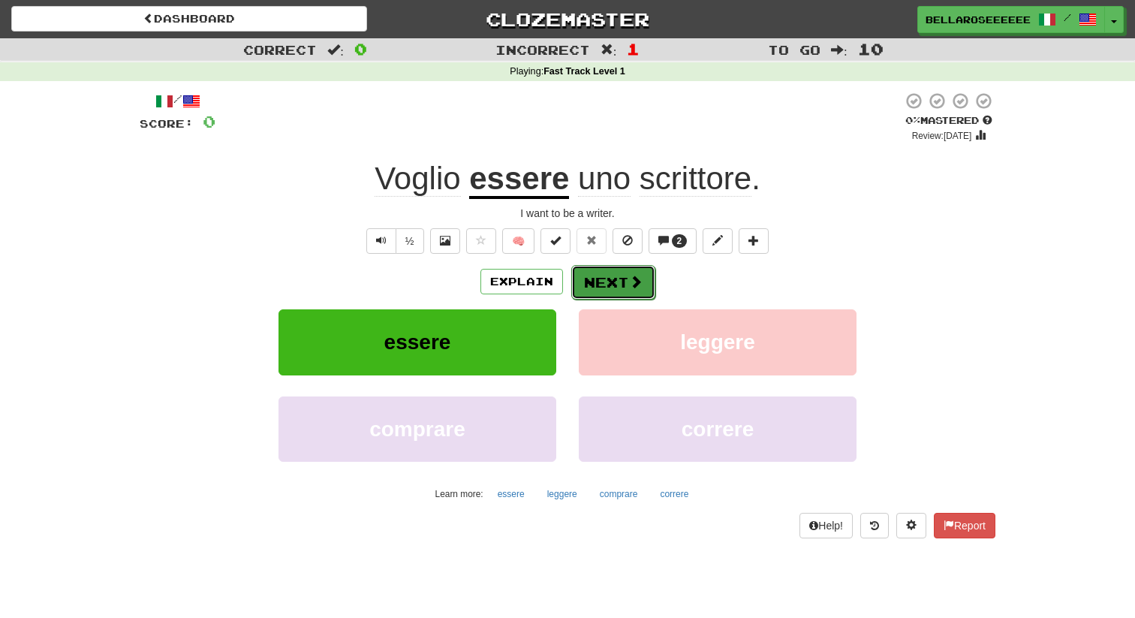
click at [643, 272] on button "Next" at bounding box center [613, 282] width 84 height 35
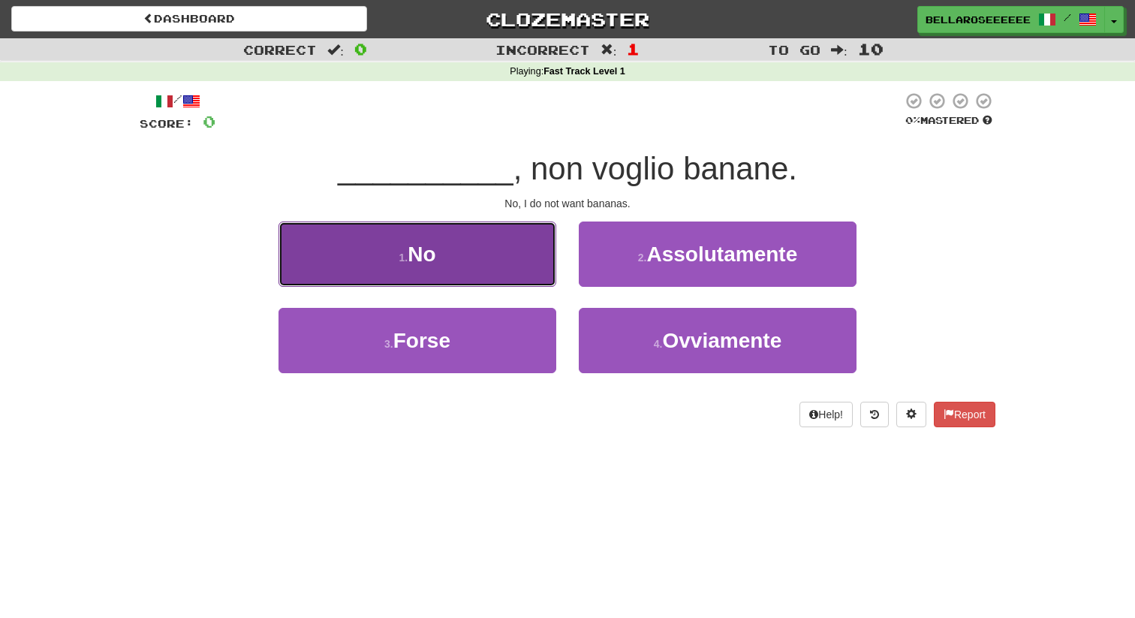
click at [516, 264] on button "1 . No" at bounding box center [418, 254] width 278 height 65
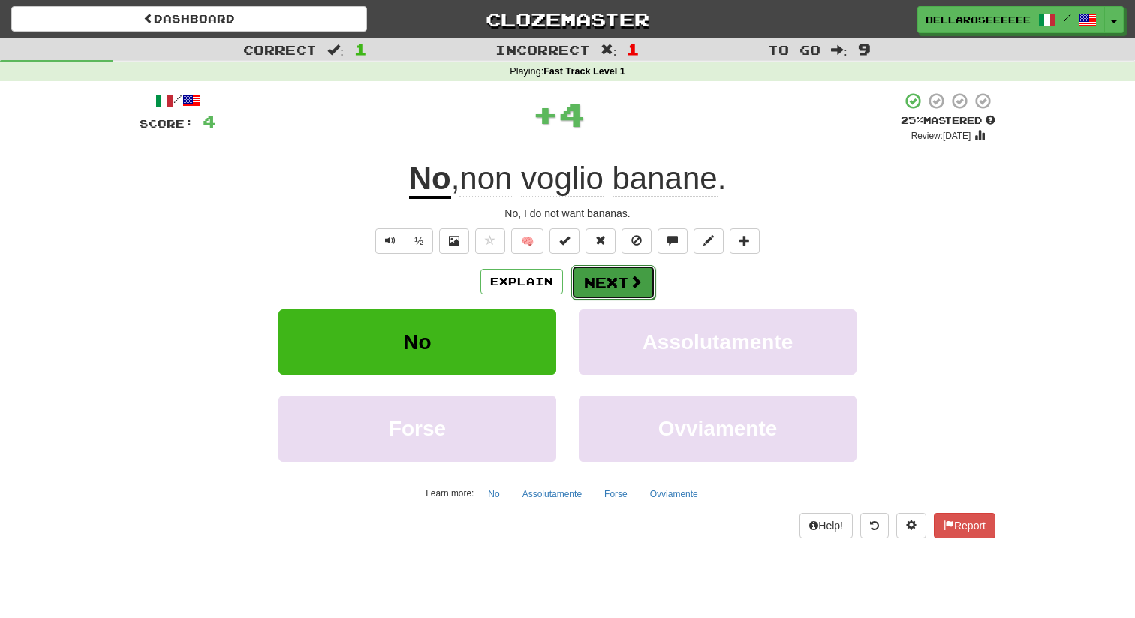
click at [620, 292] on button "Next" at bounding box center [613, 282] width 84 height 35
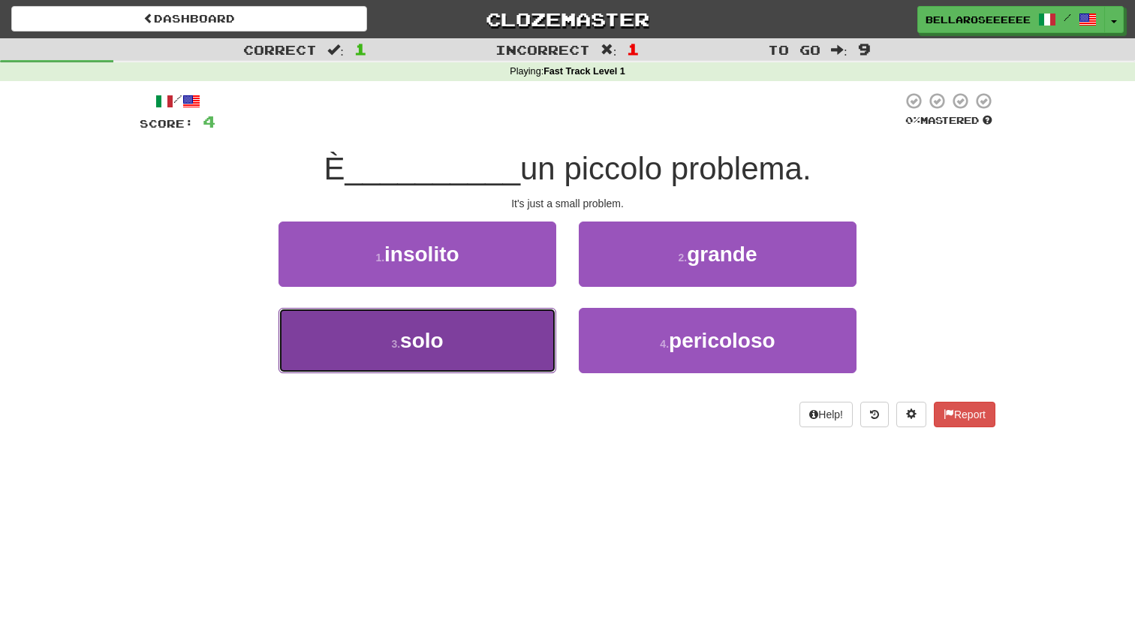
click at [496, 327] on button "3 . solo" at bounding box center [418, 340] width 278 height 65
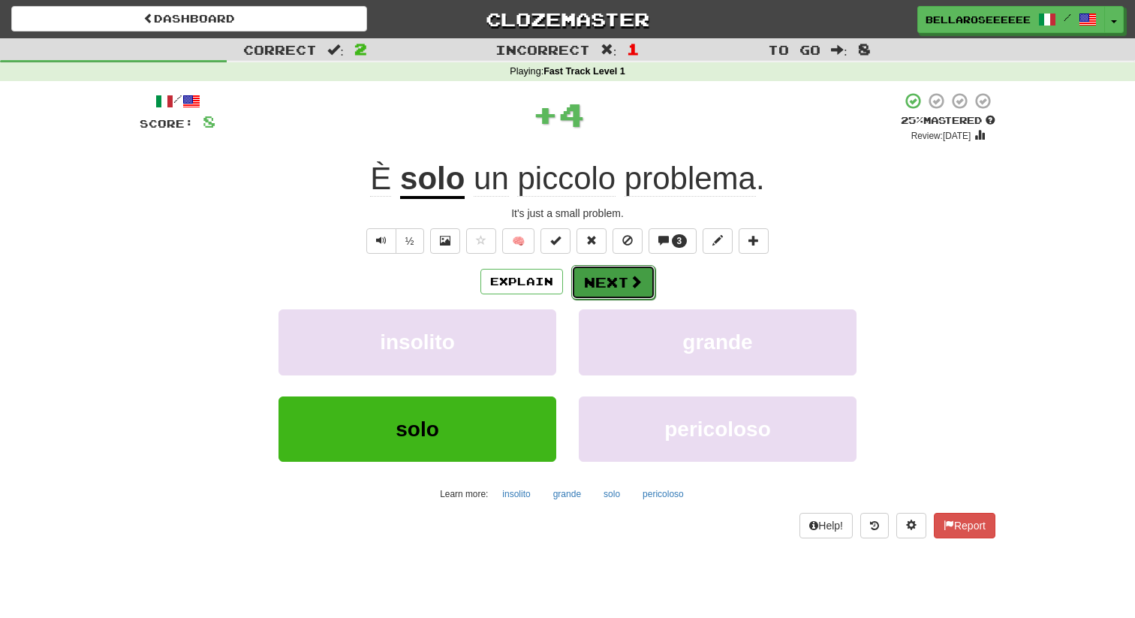
click at [614, 291] on button "Next" at bounding box center [613, 282] width 84 height 35
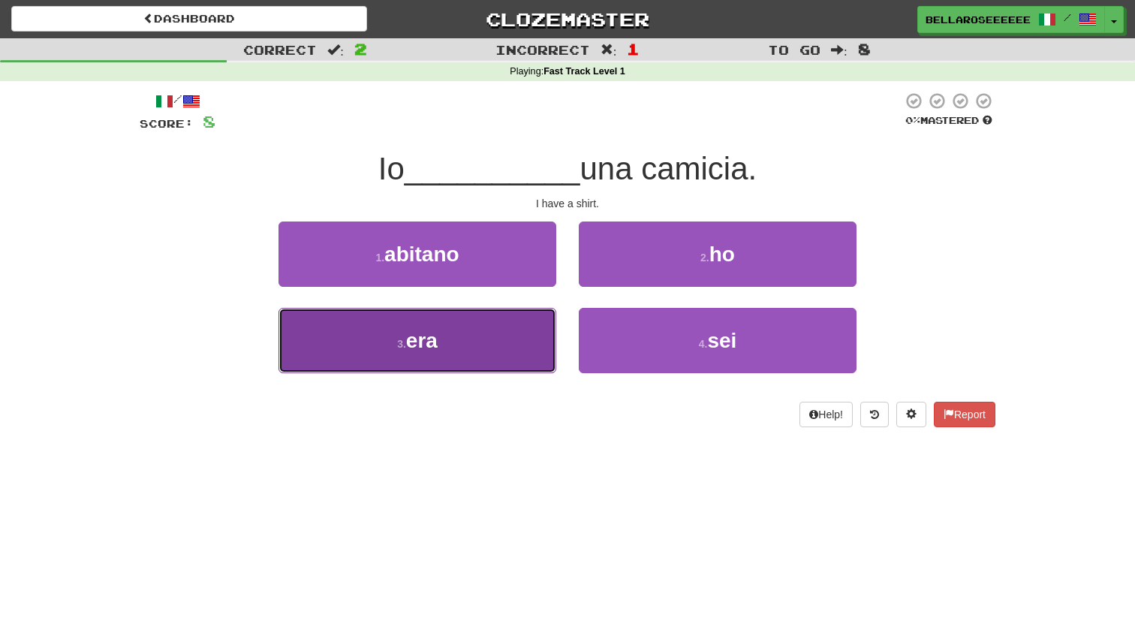
click at [541, 348] on button "3 . era" at bounding box center [418, 340] width 278 height 65
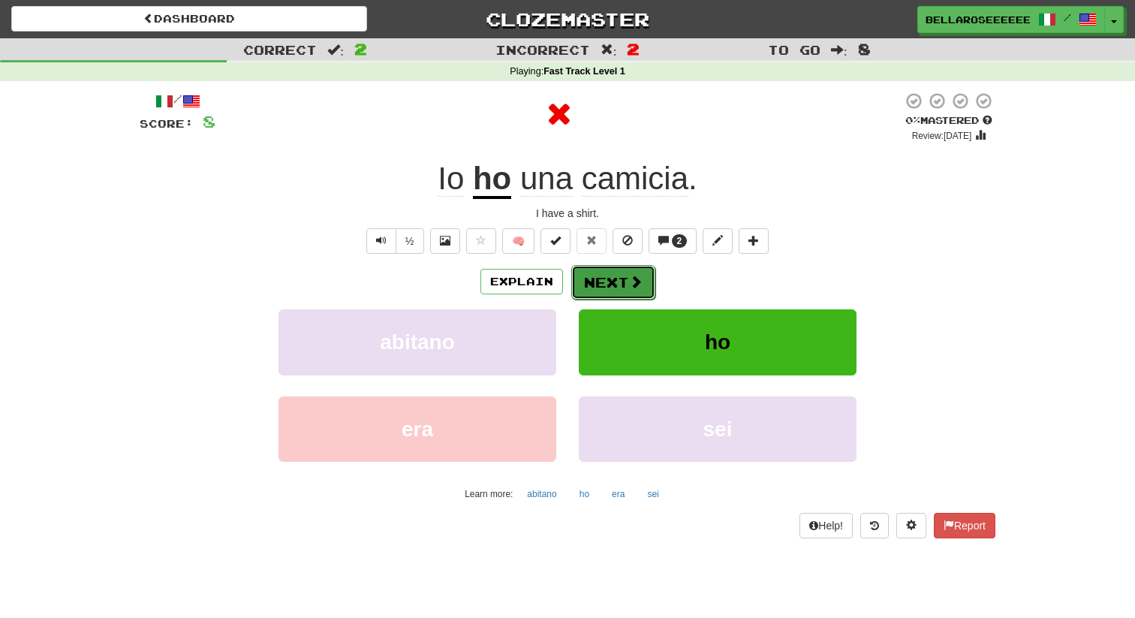
click at [647, 286] on button "Next" at bounding box center [613, 282] width 84 height 35
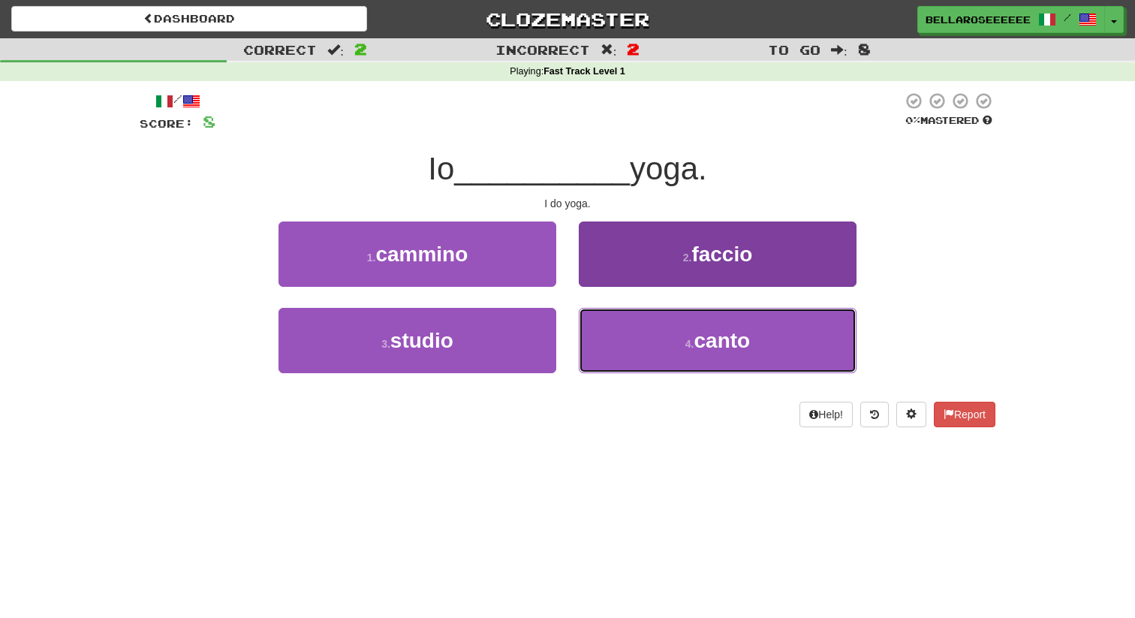
click at [611, 346] on button "4 . canto" at bounding box center [718, 340] width 278 height 65
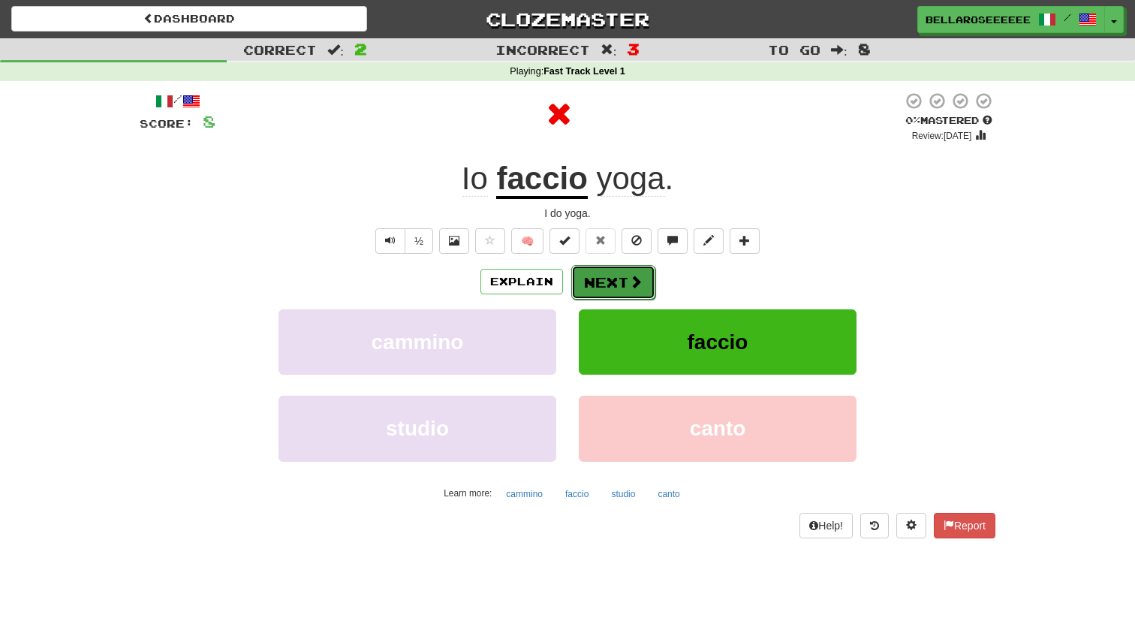
click at [614, 289] on button "Next" at bounding box center [613, 282] width 84 height 35
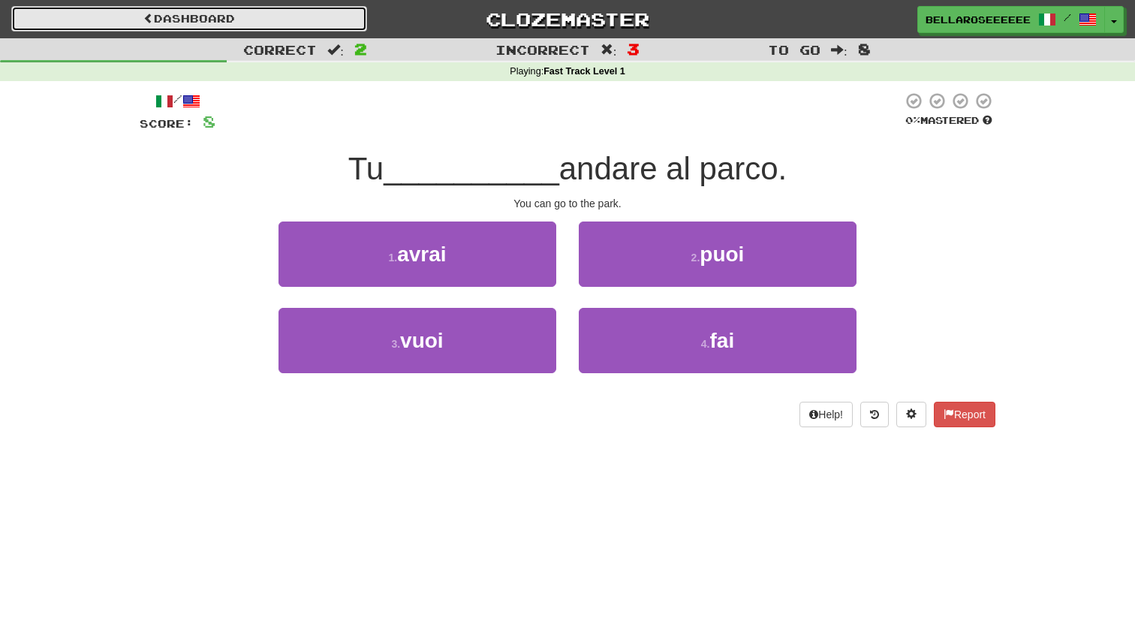
click at [291, 8] on link "Dashboard" at bounding box center [189, 19] width 356 height 26
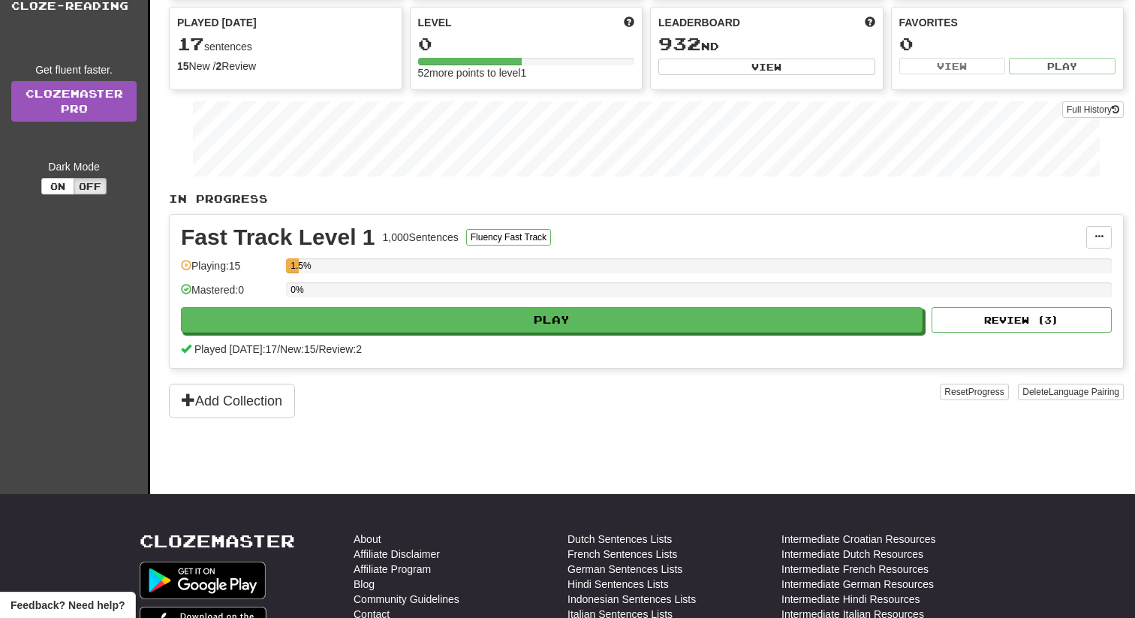
scroll to position [315, 0]
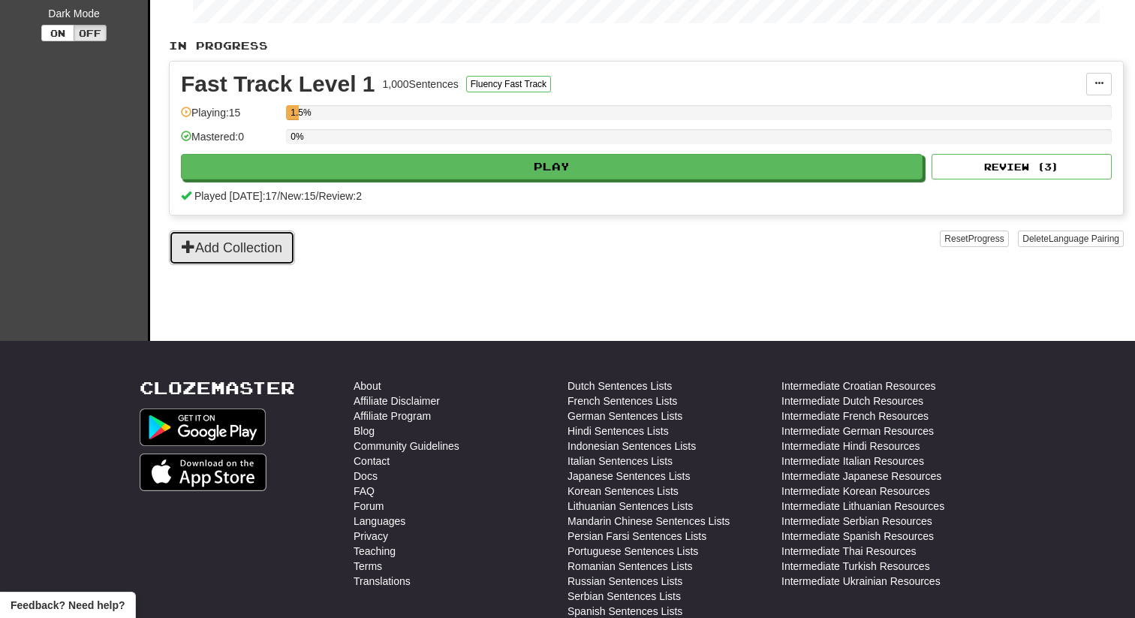
click at [274, 246] on button "Add Collection" at bounding box center [232, 248] width 126 height 35
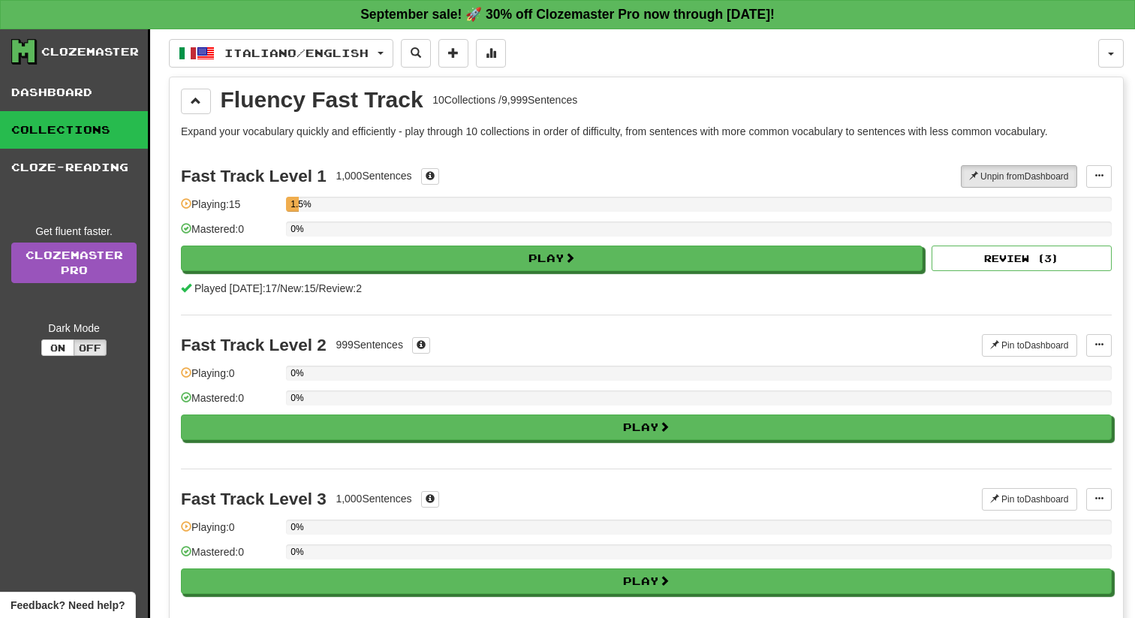
scroll to position [8, 0]
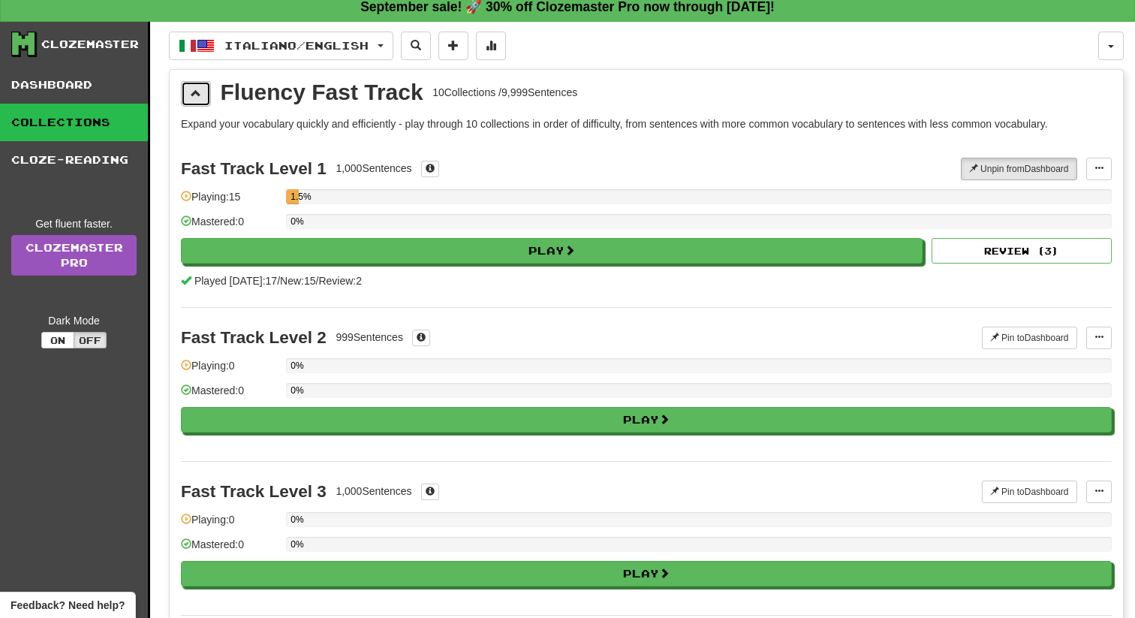
click at [202, 101] on button at bounding box center [196, 94] width 30 height 26
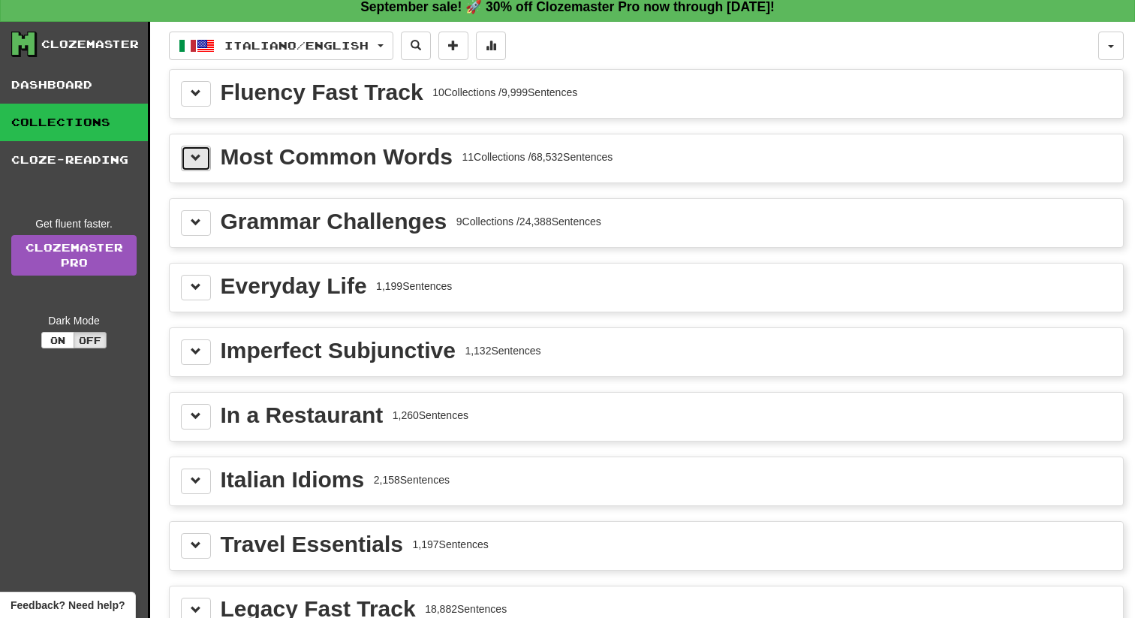
click at [205, 154] on button at bounding box center [196, 159] width 30 height 26
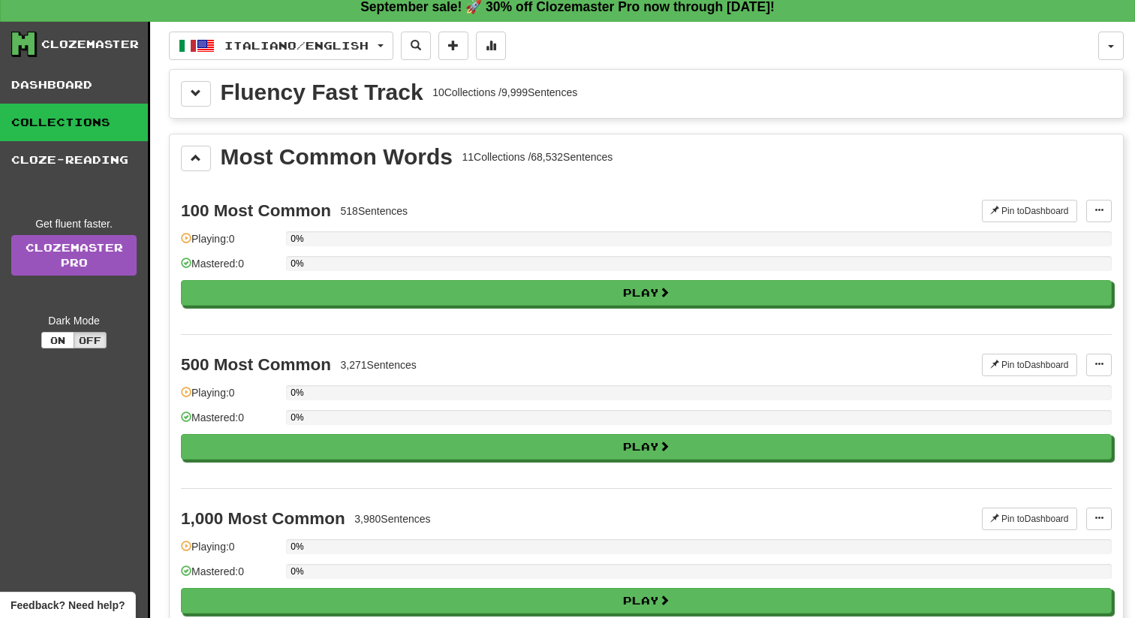
click at [324, 278] on div "0%" at bounding box center [699, 268] width 826 height 25
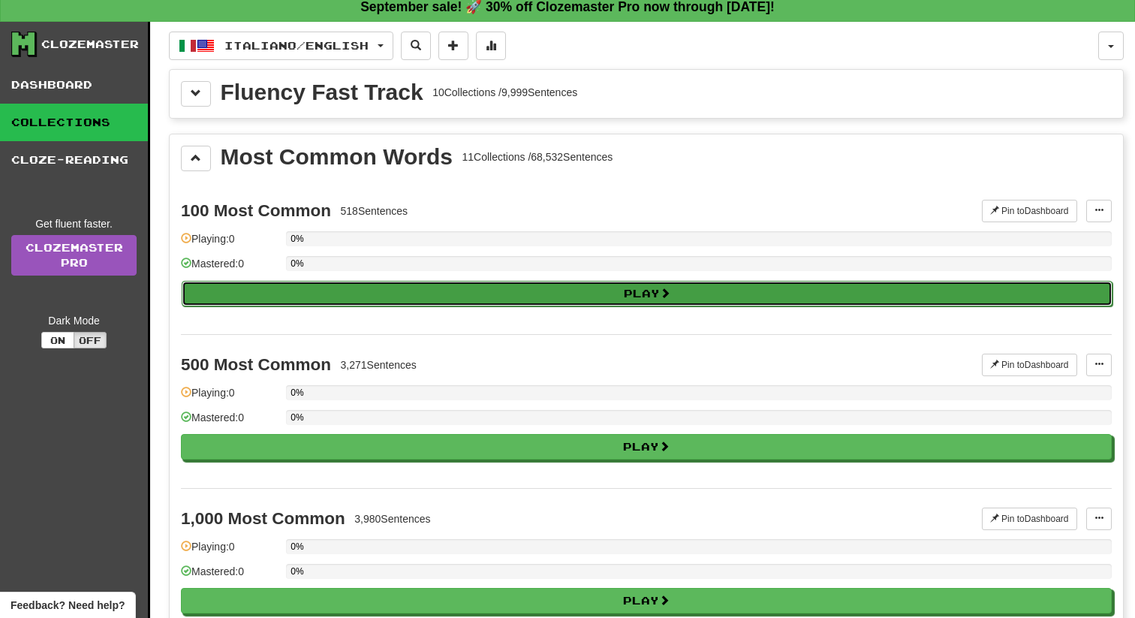
click at [327, 285] on button "Play" at bounding box center [647, 294] width 931 height 26
select select "**"
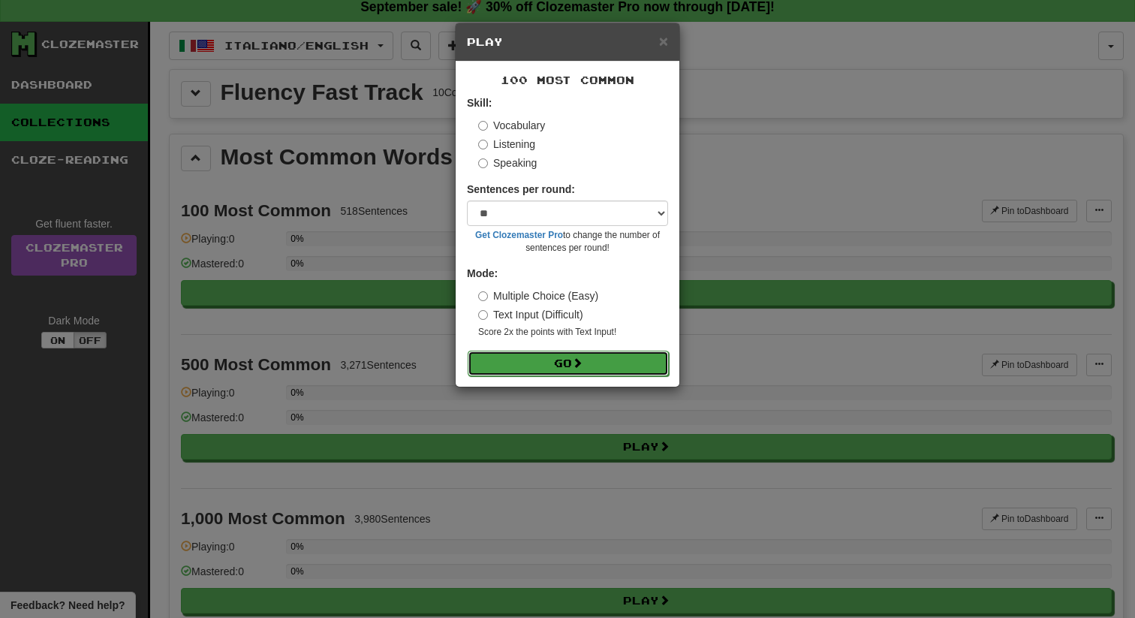
click at [522, 363] on button "Go" at bounding box center [568, 364] width 201 height 26
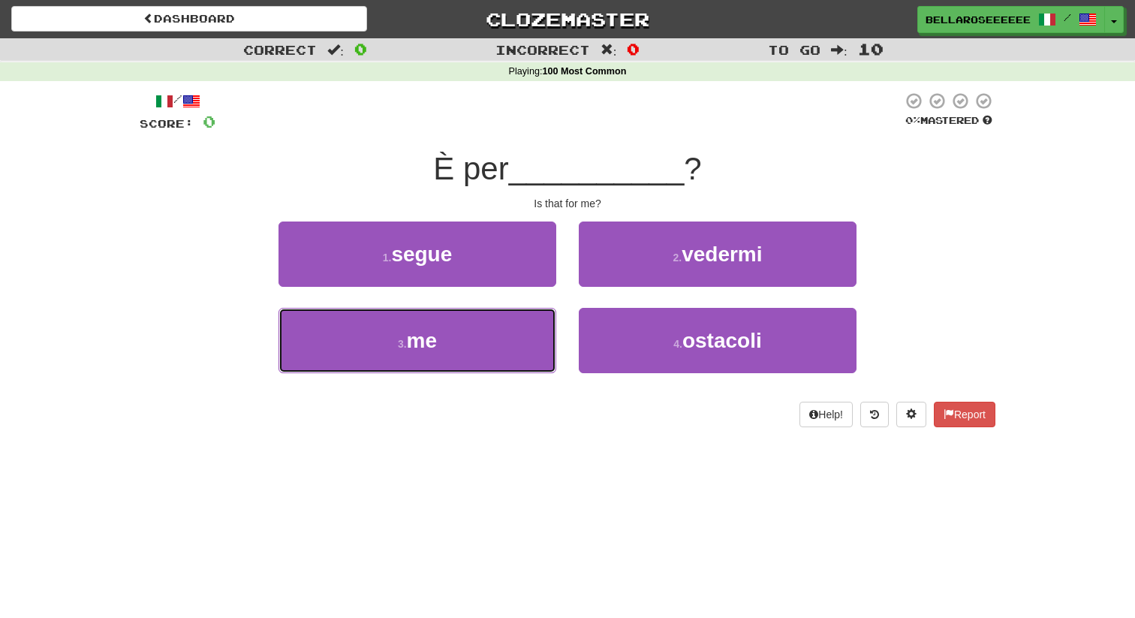
click at [522, 363] on button "3 . me" at bounding box center [418, 340] width 278 height 65
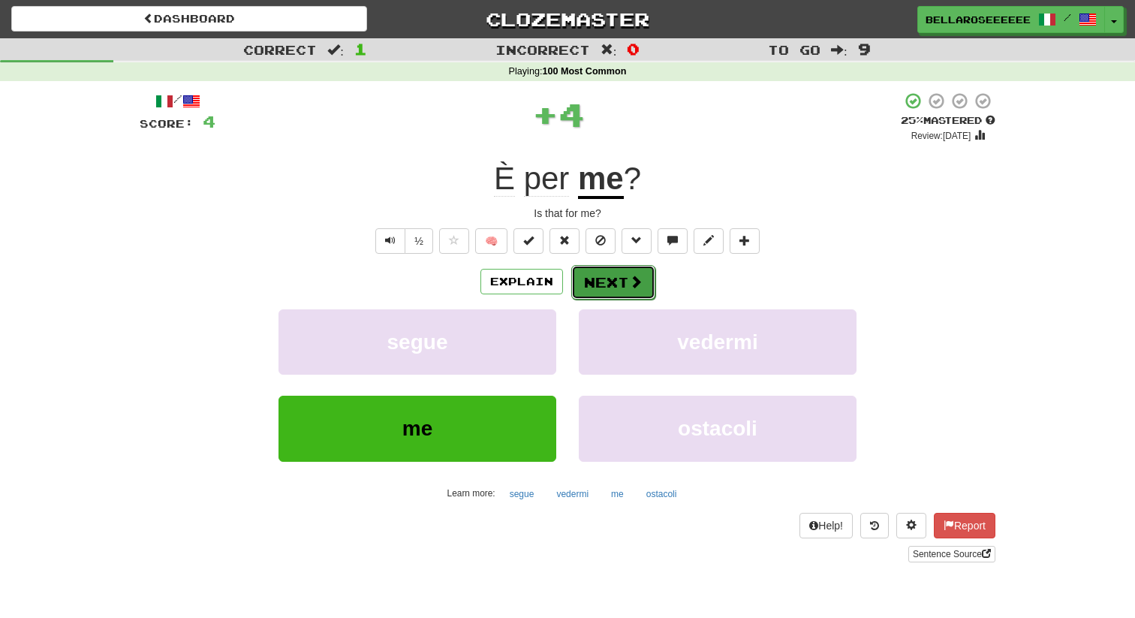
click at [642, 279] on button "Next" at bounding box center [613, 282] width 84 height 35
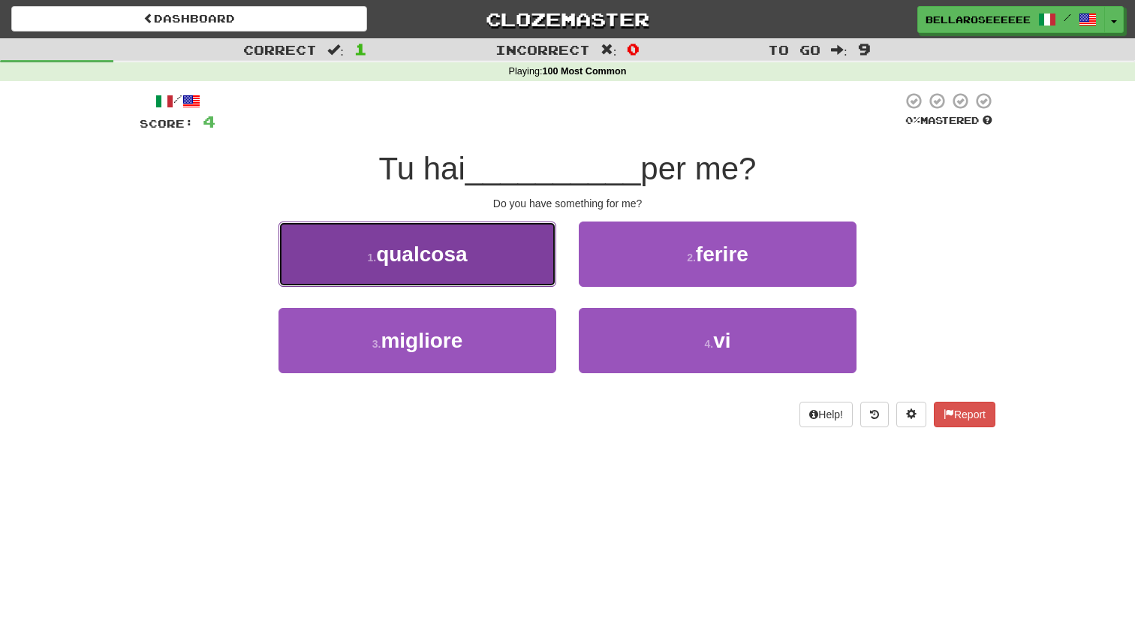
click at [528, 276] on button "1 . qualcosa" at bounding box center [418, 254] width 278 height 65
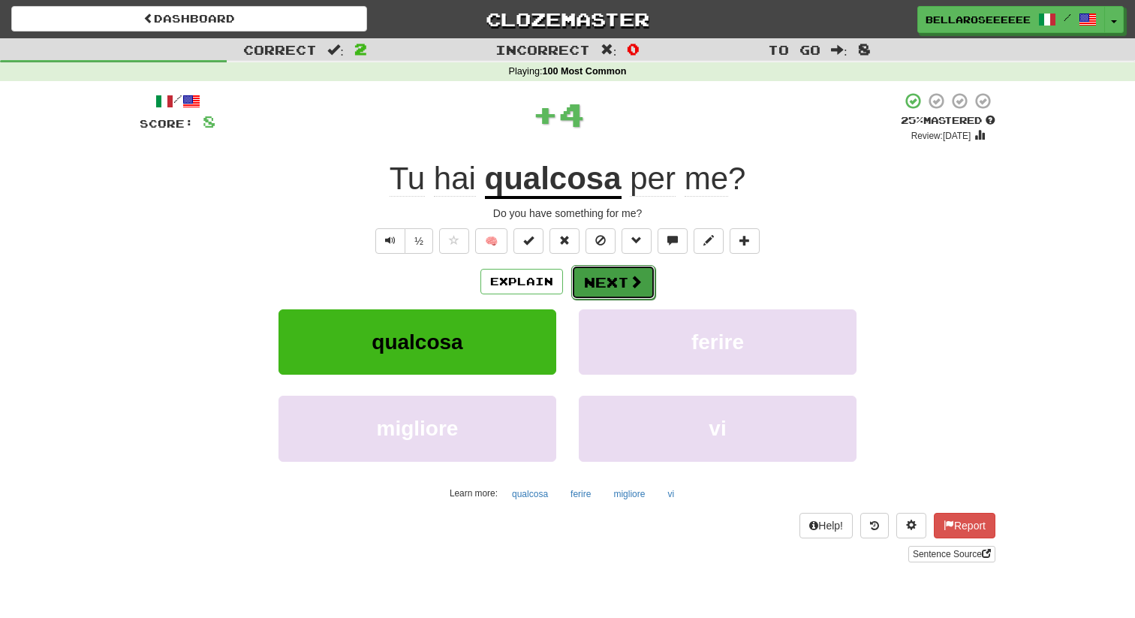
click at [627, 283] on button "Next" at bounding box center [613, 282] width 84 height 35
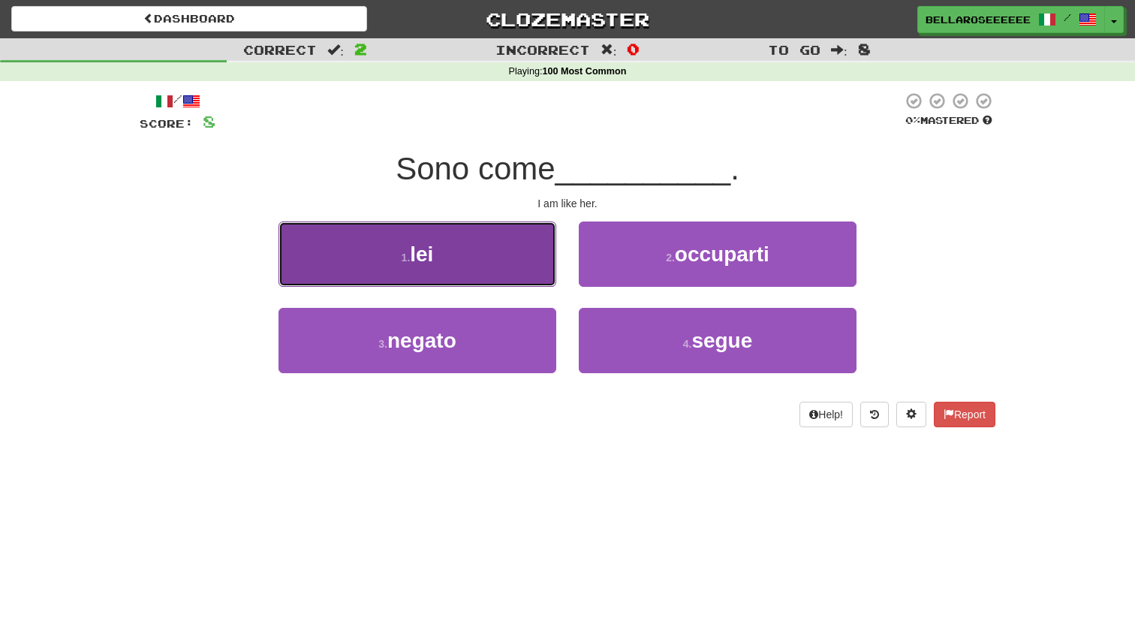
click at [504, 267] on button "1 . lei" at bounding box center [418, 254] width 278 height 65
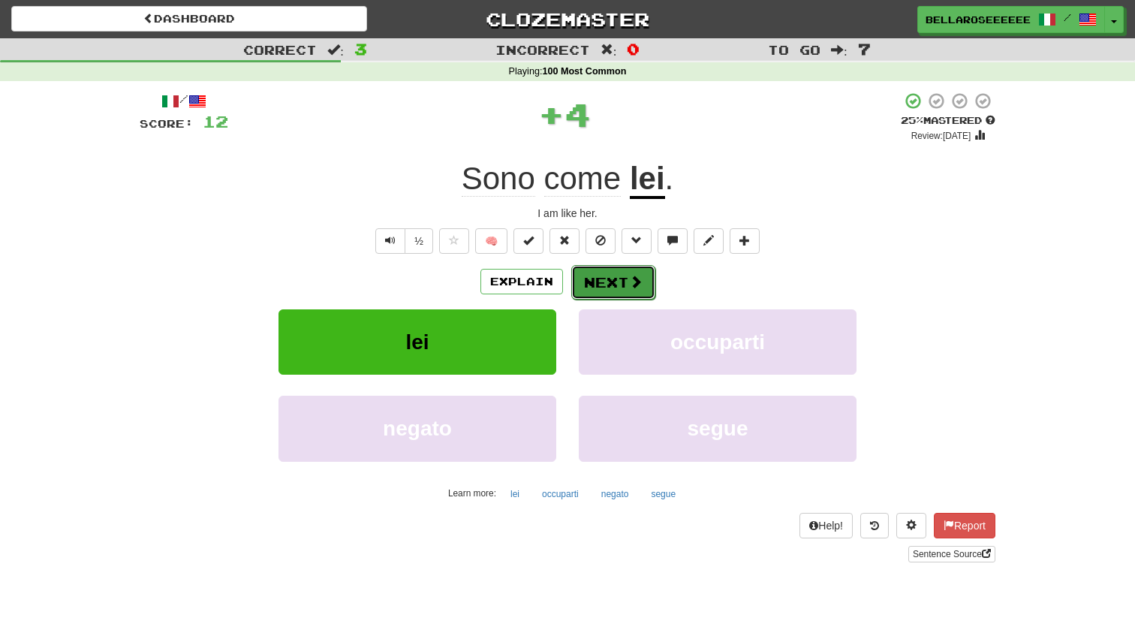
click at [615, 289] on button "Next" at bounding box center [613, 282] width 84 height 35
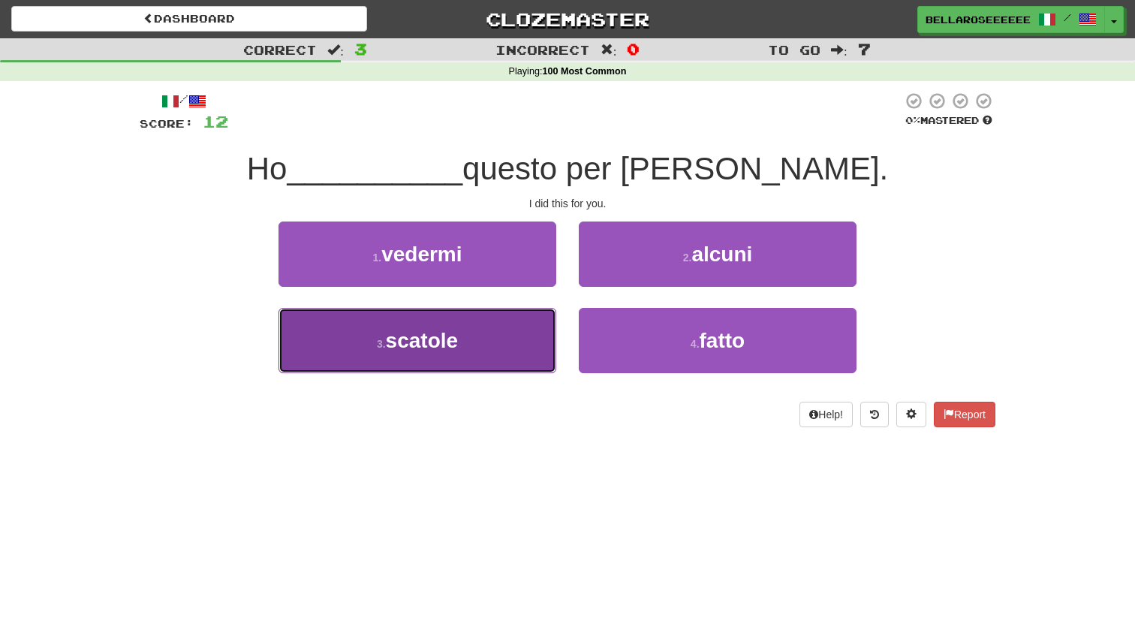
click at [514, 330] on button "3 . scatole" at bounding box center [418, 340] width 278 height 65
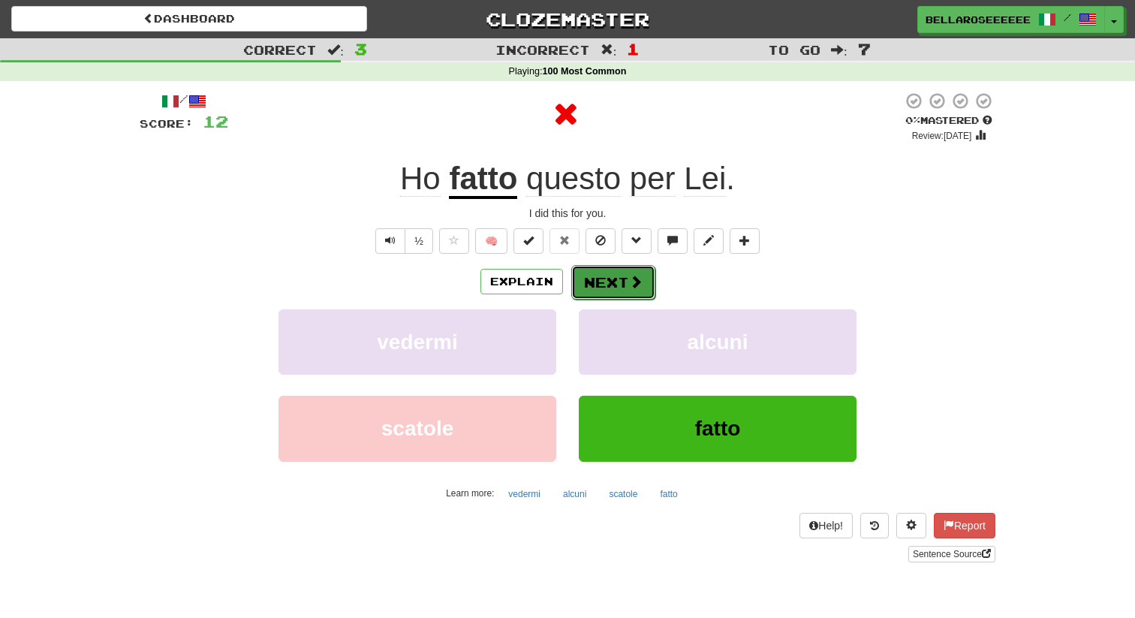
click at [623, 279] on button "Next" at bounding box center [613, 282] width 84 height 35
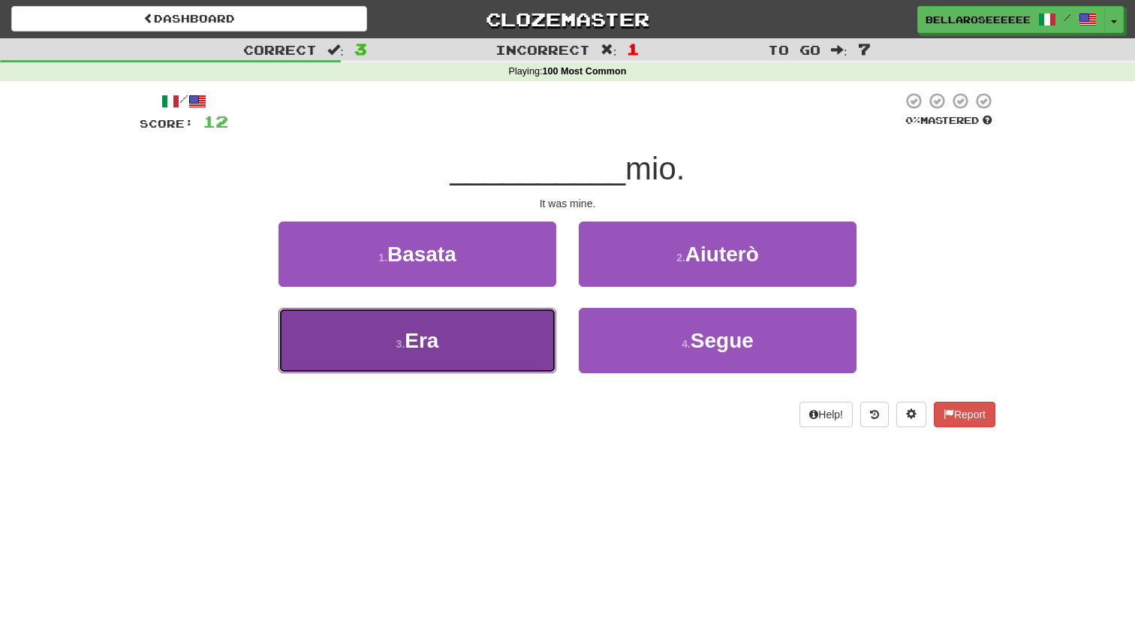
click at [439, 324] on button "3 . Era" at bounding box center [418, 340] width 278 height 65
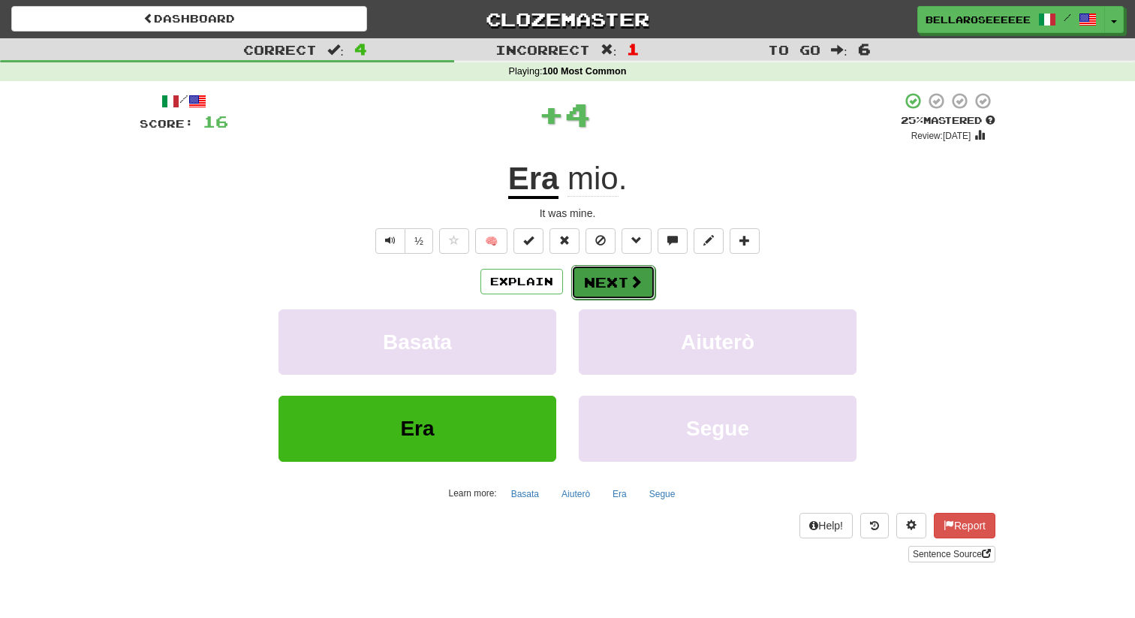
click at [621, 279] on button "Next" at bounding box center [613, 282] width 84 height 35
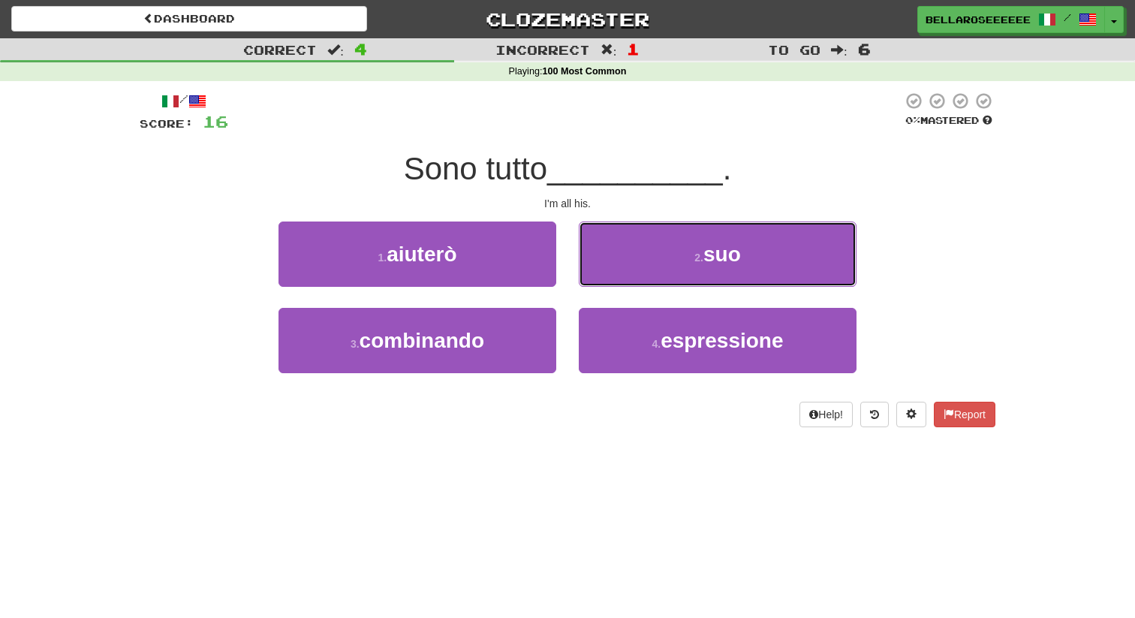
click at [621, 279] on button "2 . suo" at bounding box center [718, 254] width 278 height 65
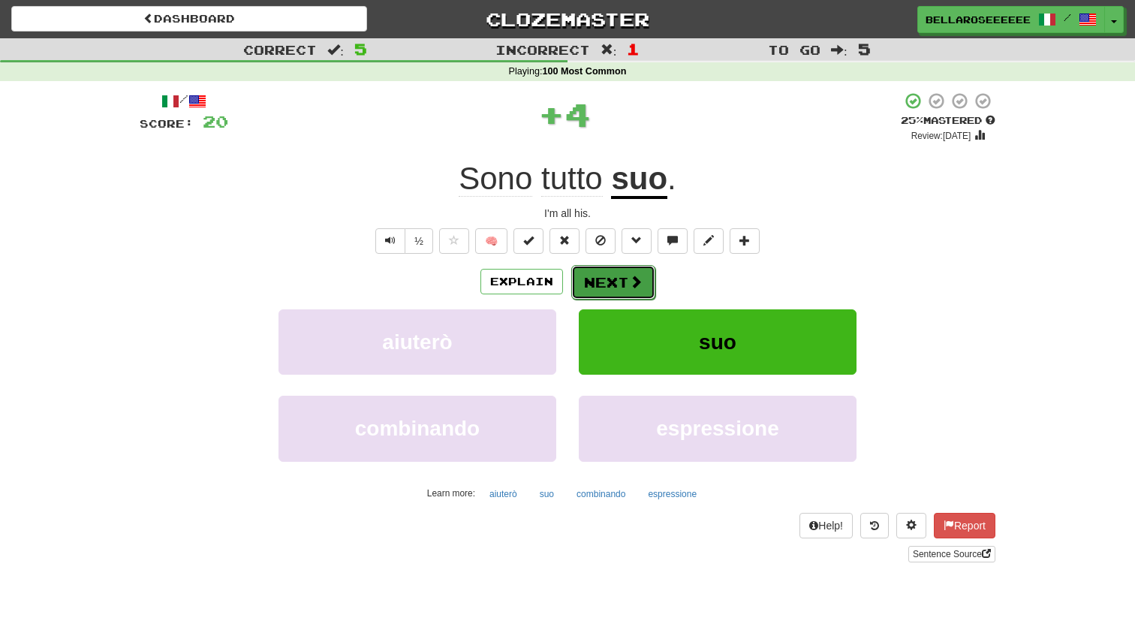
click at [621, 285] on button "Next" at bounding box center [613, 282] width 84 height 35
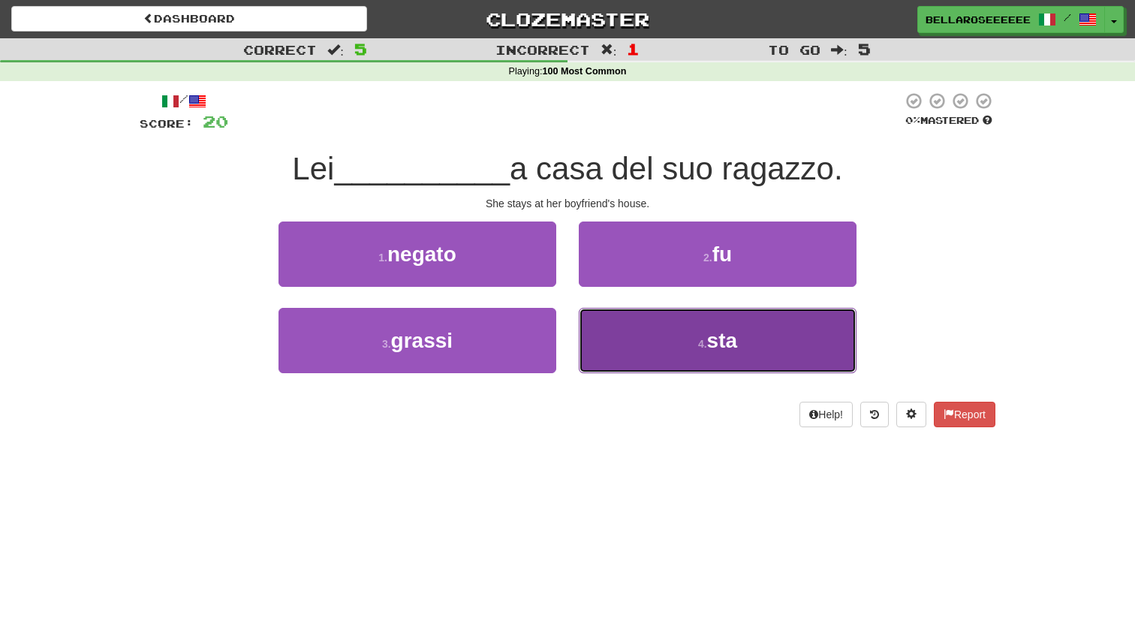
click at [668, 341] on button "4 . sta" at bounding box center [718, 340] width 278 height 65
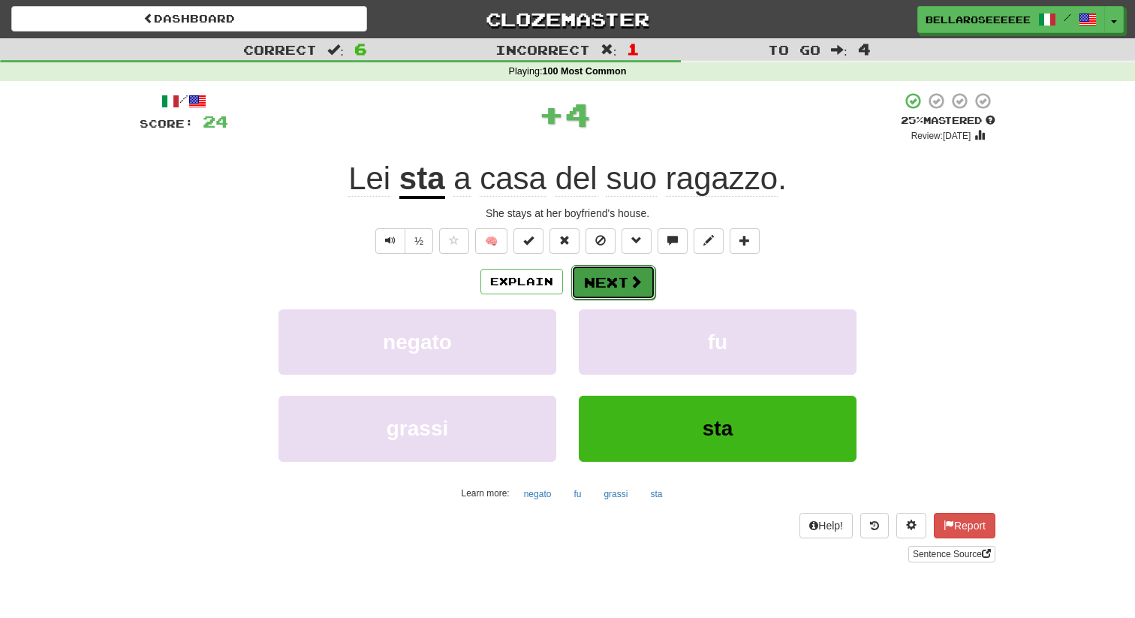
click at [618, 289] on button "Next" at bounding box center [613, 282] width 84 height 35
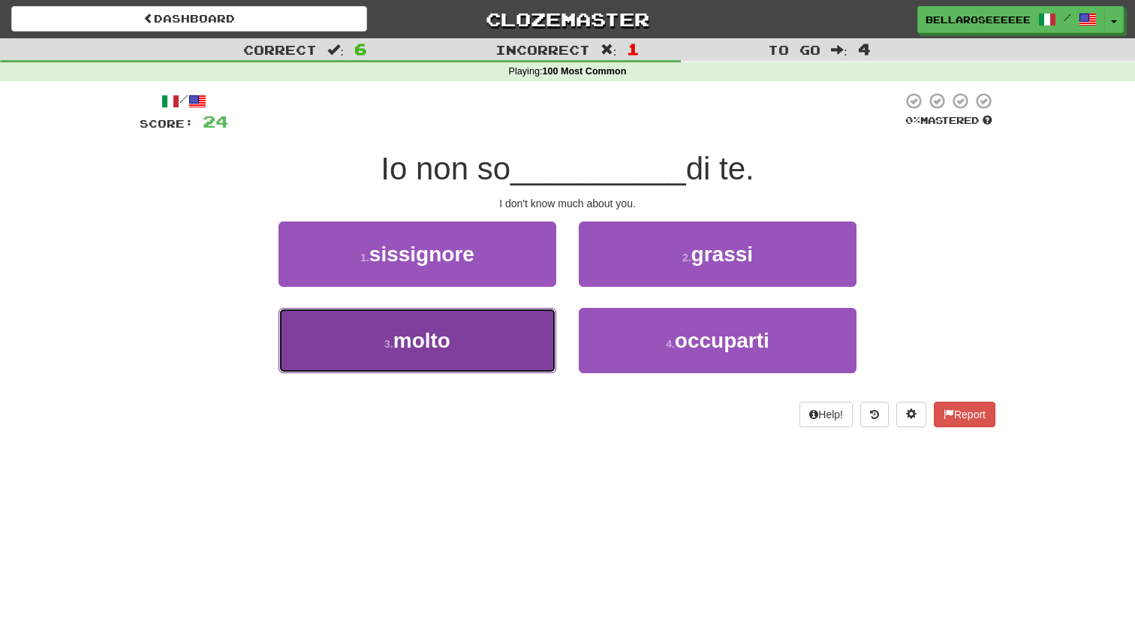
click at [534, 336] on button "3 . molto" at bounding box center [418, 340] width 278 height 65
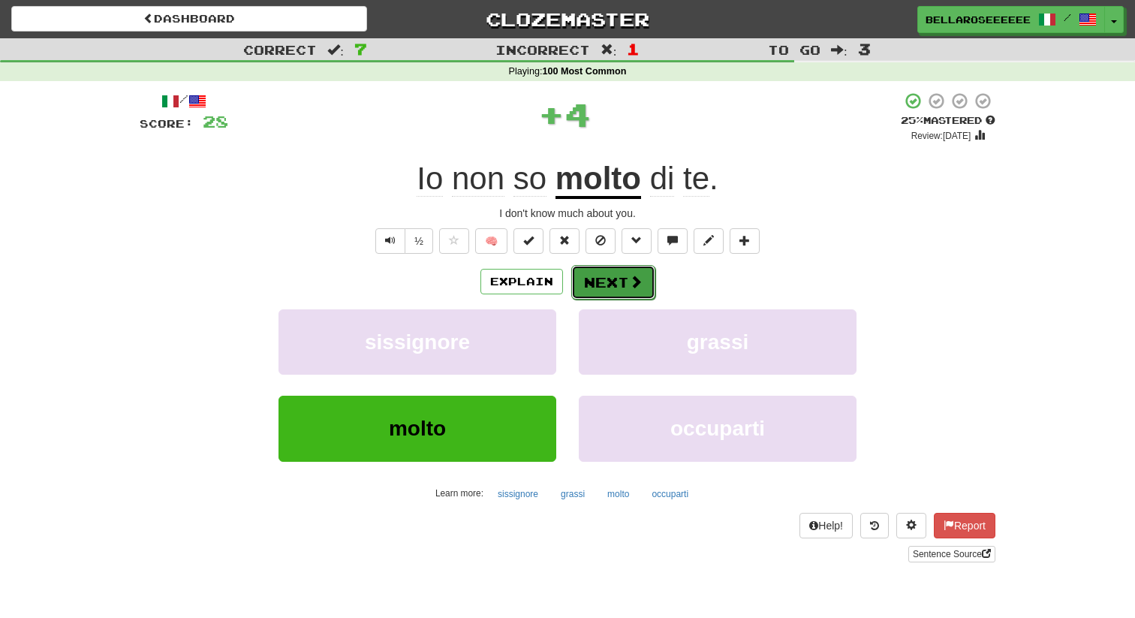
click at [617, 291] on button "Next" at bounding box center [613, 282] width 84 height 35
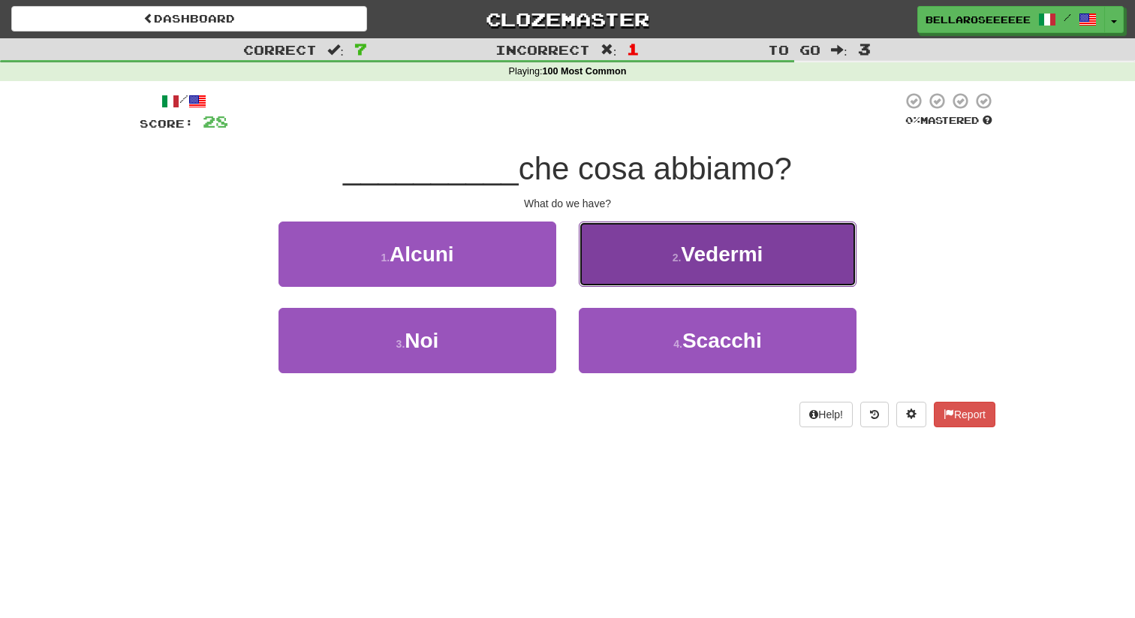
click at [680, 267] on button "2 . Vedermi" at bounding box center [718, 254] width 278 height 65
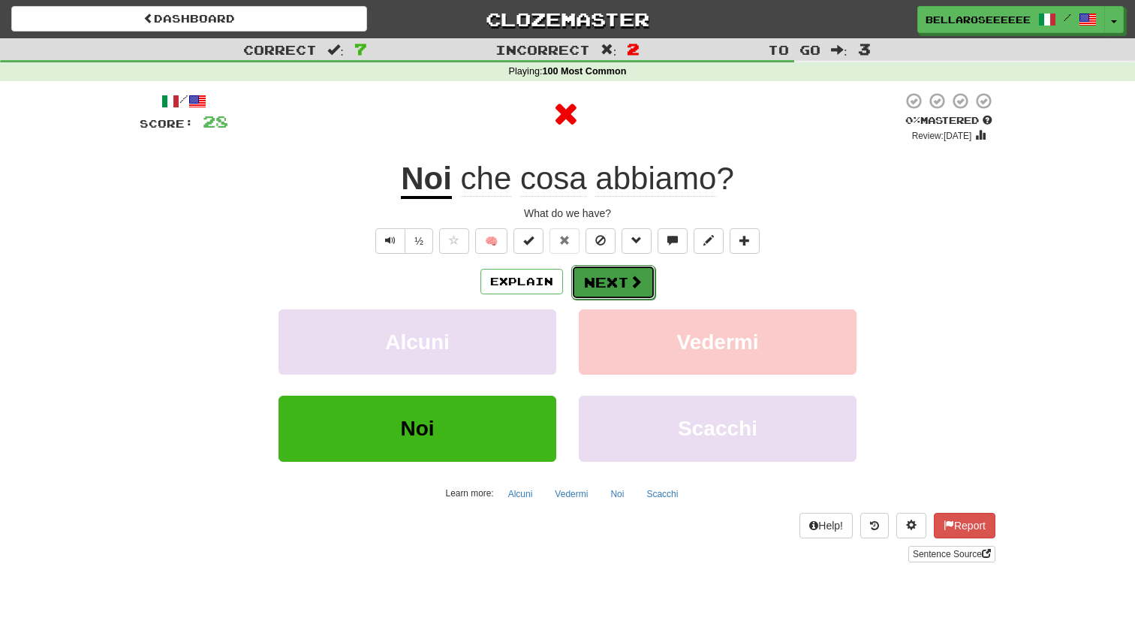
click at [631, 275] on span at bounding box center [636, 282] width 14 height 14
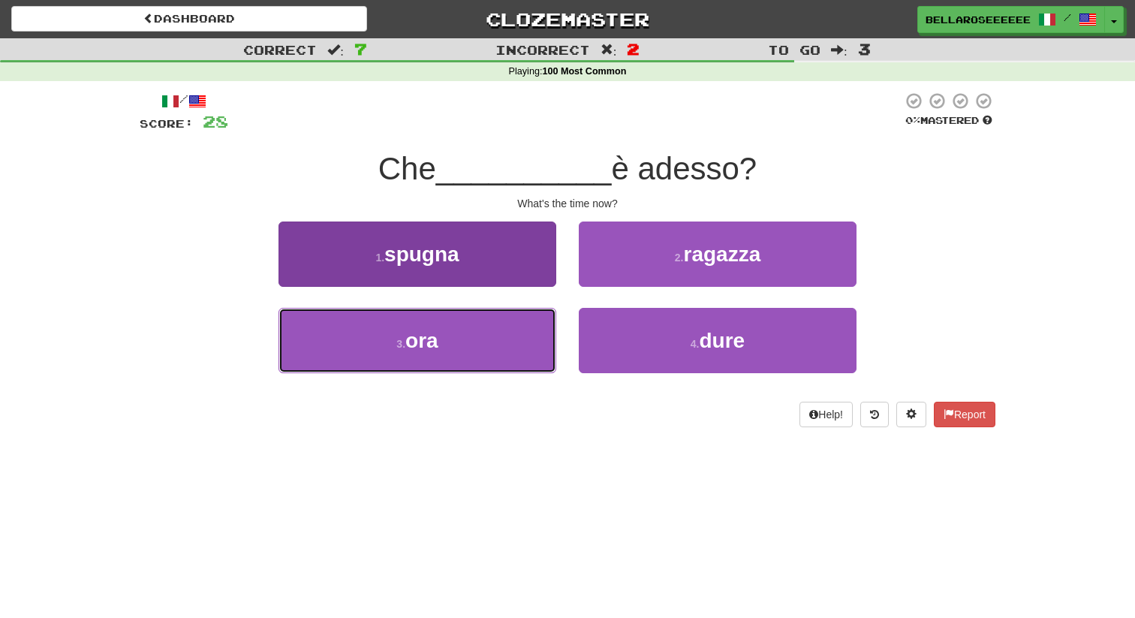
click at [460, 351] on button "3 . ora" at bounding box center [418, 340] width 278 height 65
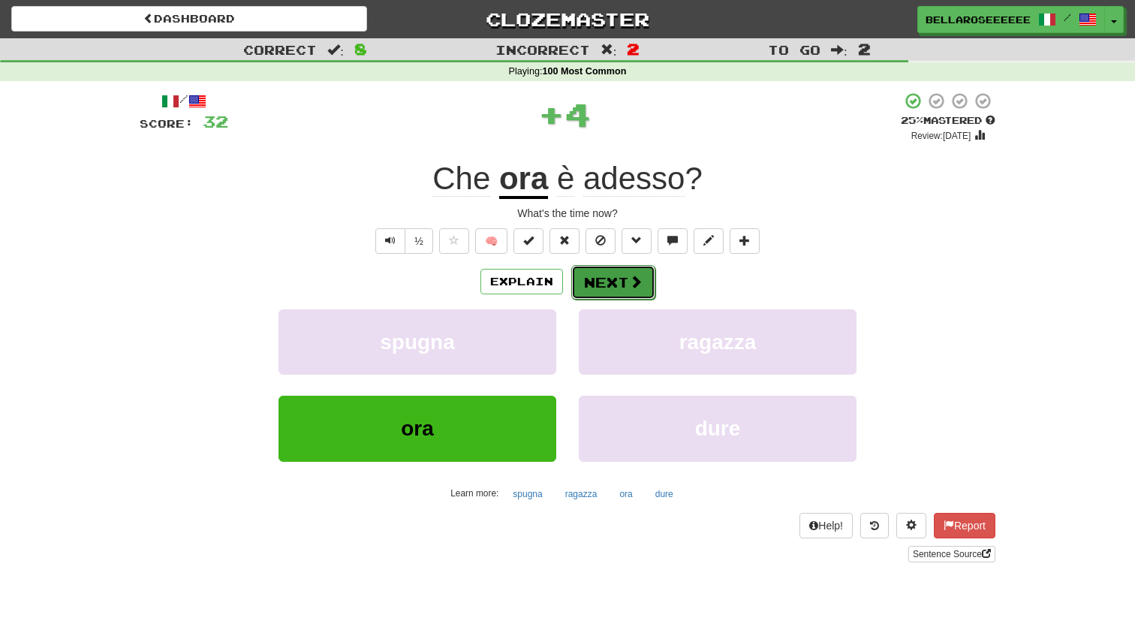
click at [617, 279] on button "Next" at bounding box center [613, 282] width 84 height 35
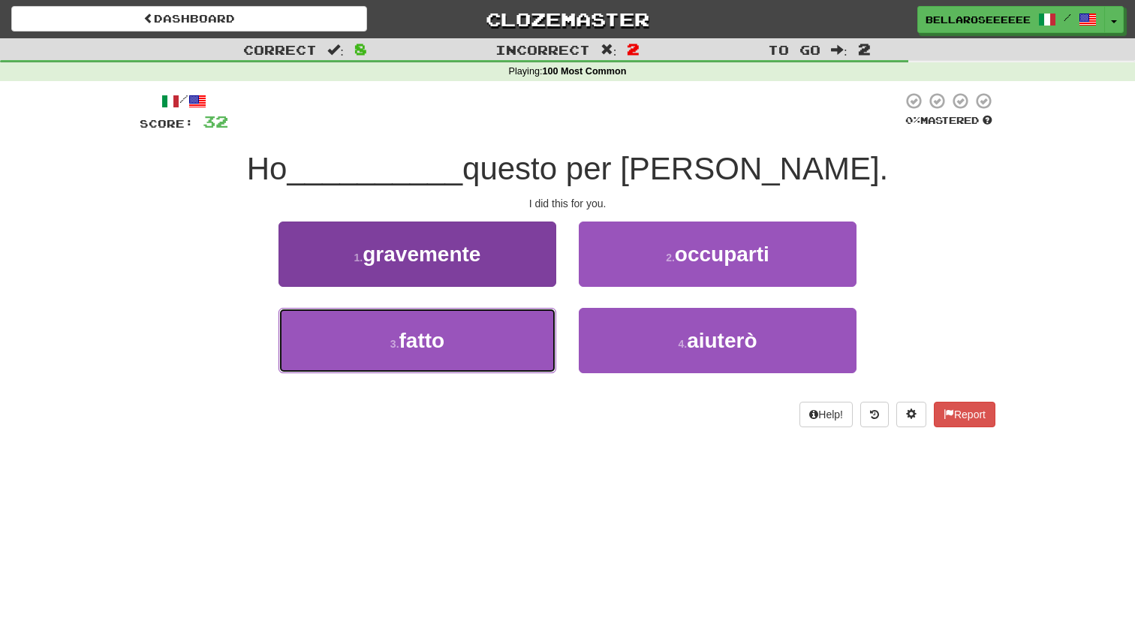
click at [504, 336] on button "3 . fatto" at bounding box center [418, 340] width 278 height 65
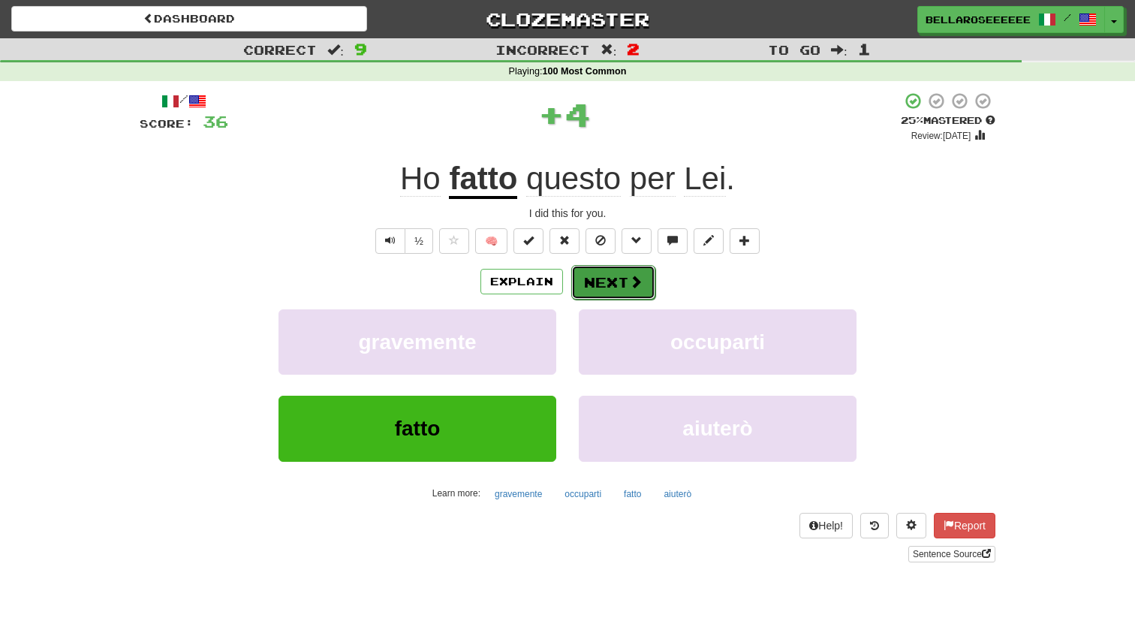
click at [635, 293] on button "Next" at bounding box center [613, 282] width 84 height 35
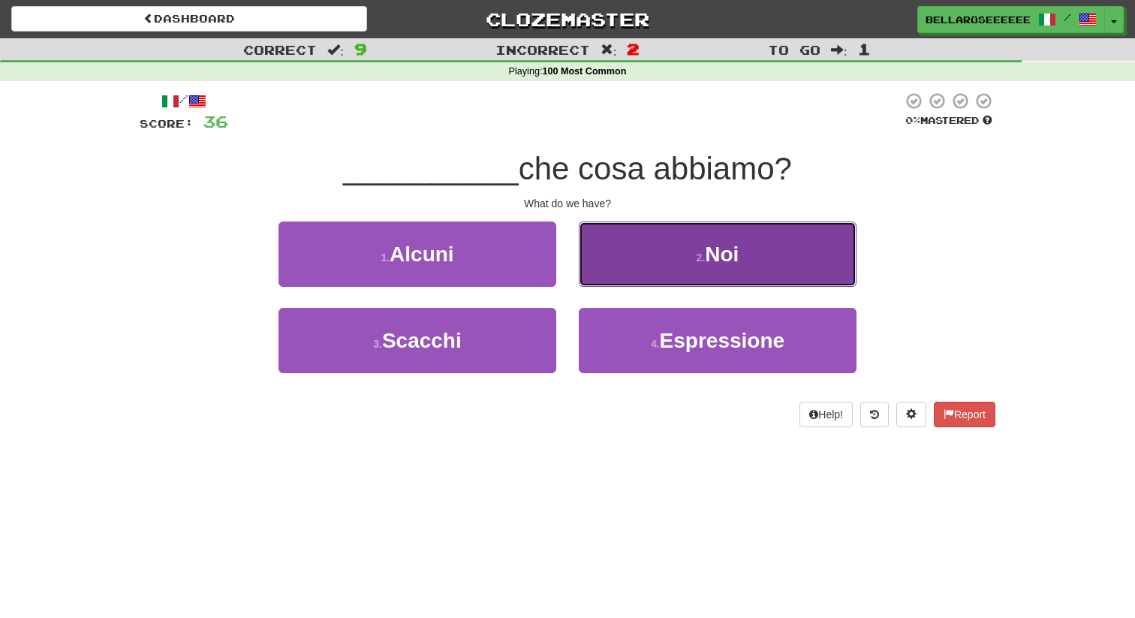
click at [635, 275] on button "2 . [GEOGRAPHIC_DATA]" at bounding box center [718, 254] width 278 height 65
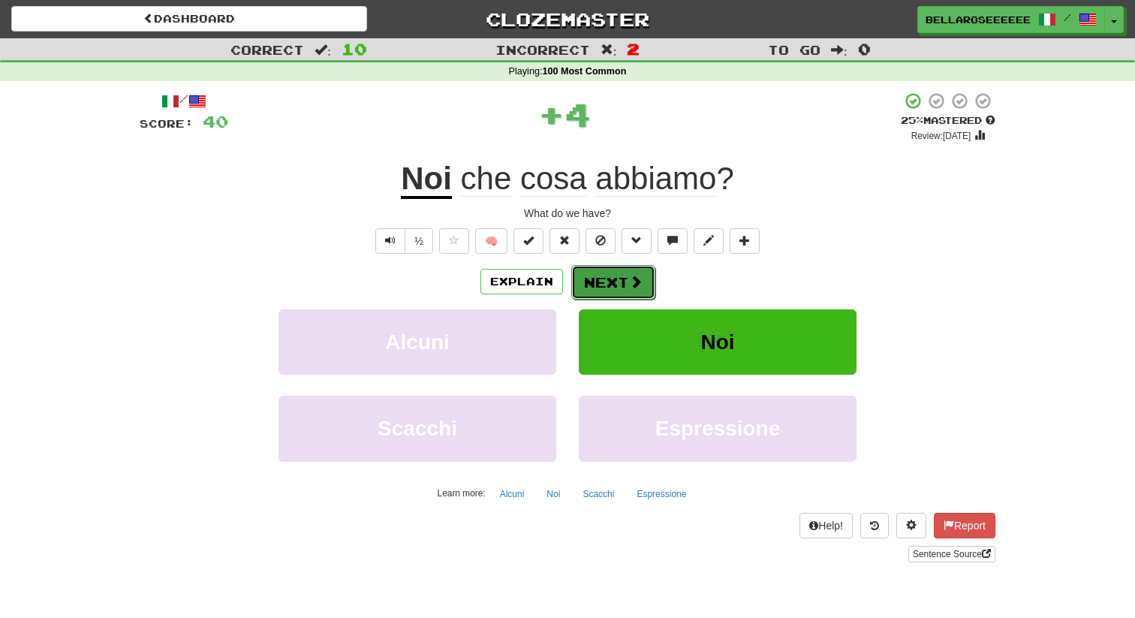
click at [629, 281] on span at bounding box center [636, 282] width 14 height 14
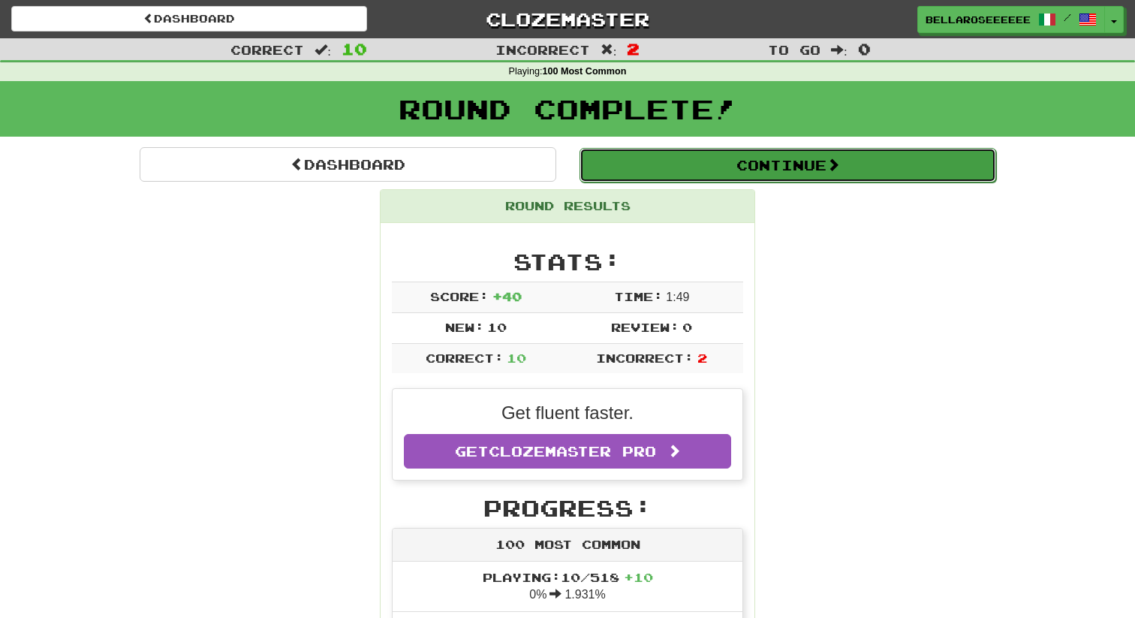
click at [774, 175] on button "Continue" at bounding box center [788, 165] width 417 height 35
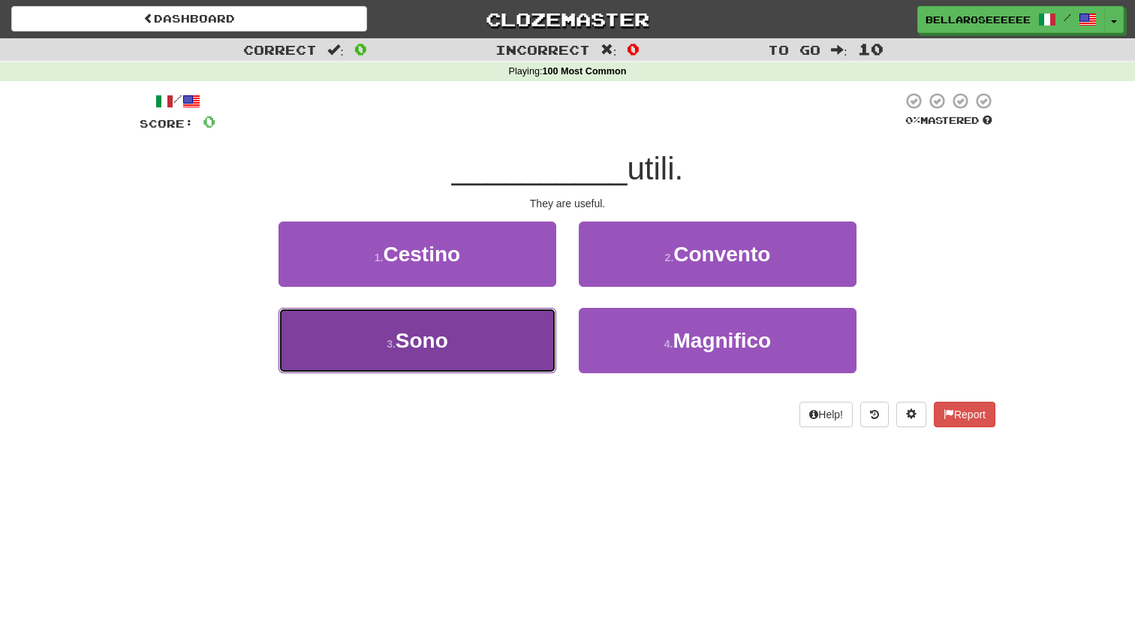
click at [509, 339] on button "3 . Sono" at bounding box center [418, 340] width 278 height 65
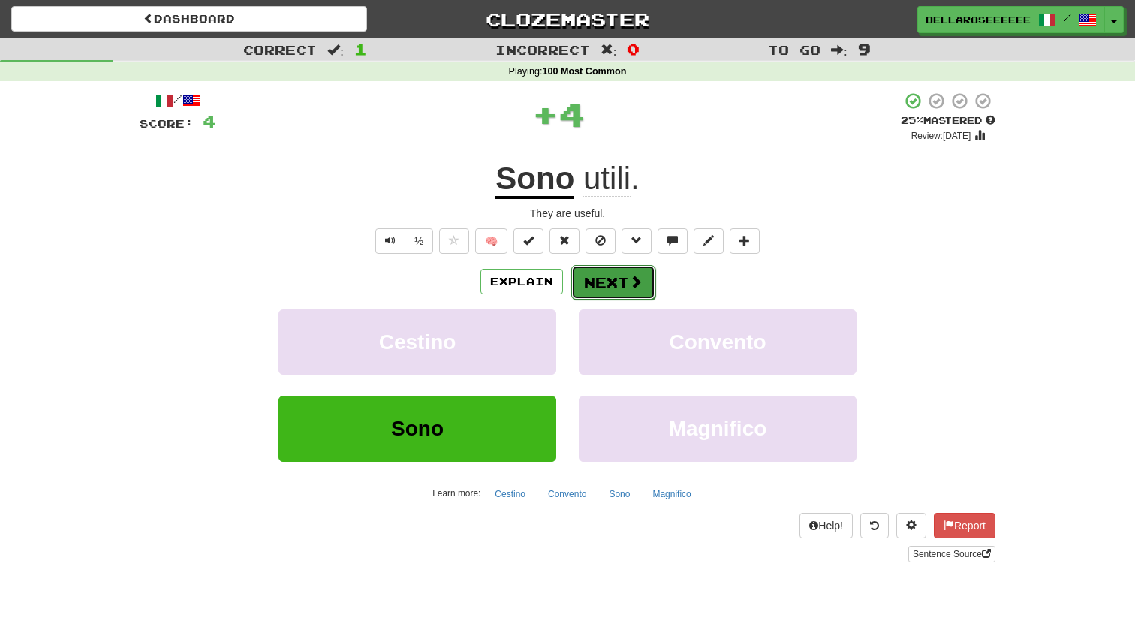
click at [602, 285] on button "Next" at bounding box center [613, 282] width 84 height 35
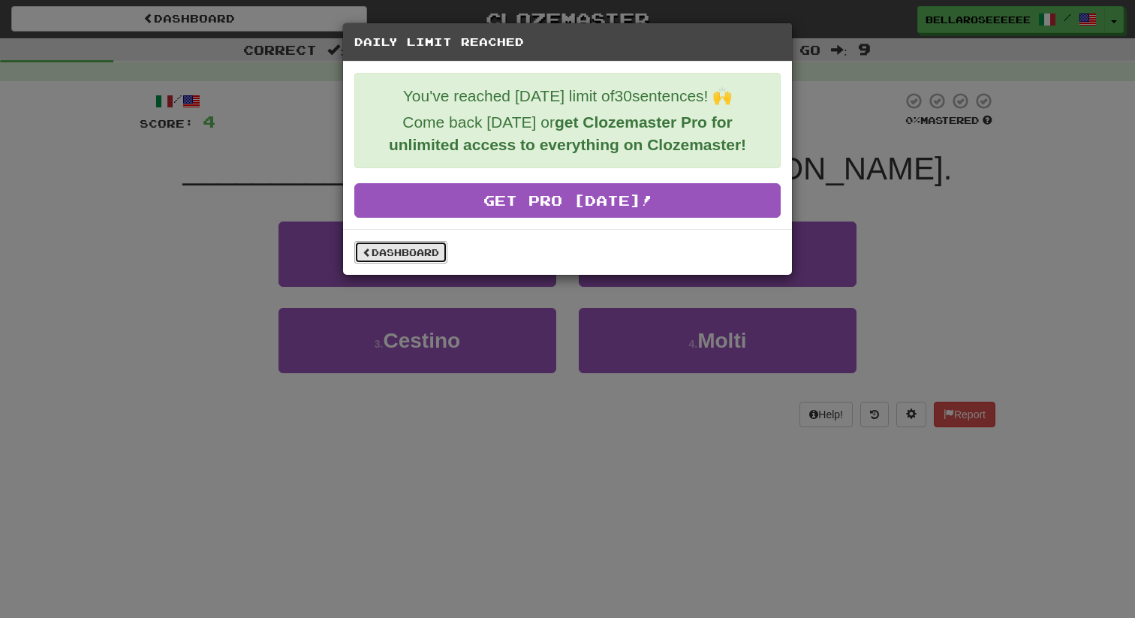
click at [415, 263] on link "Dashboard" at bounding box center [400, 252] width 93 height 23
